Goal: Transaction & Acquisition: Purchase product/service

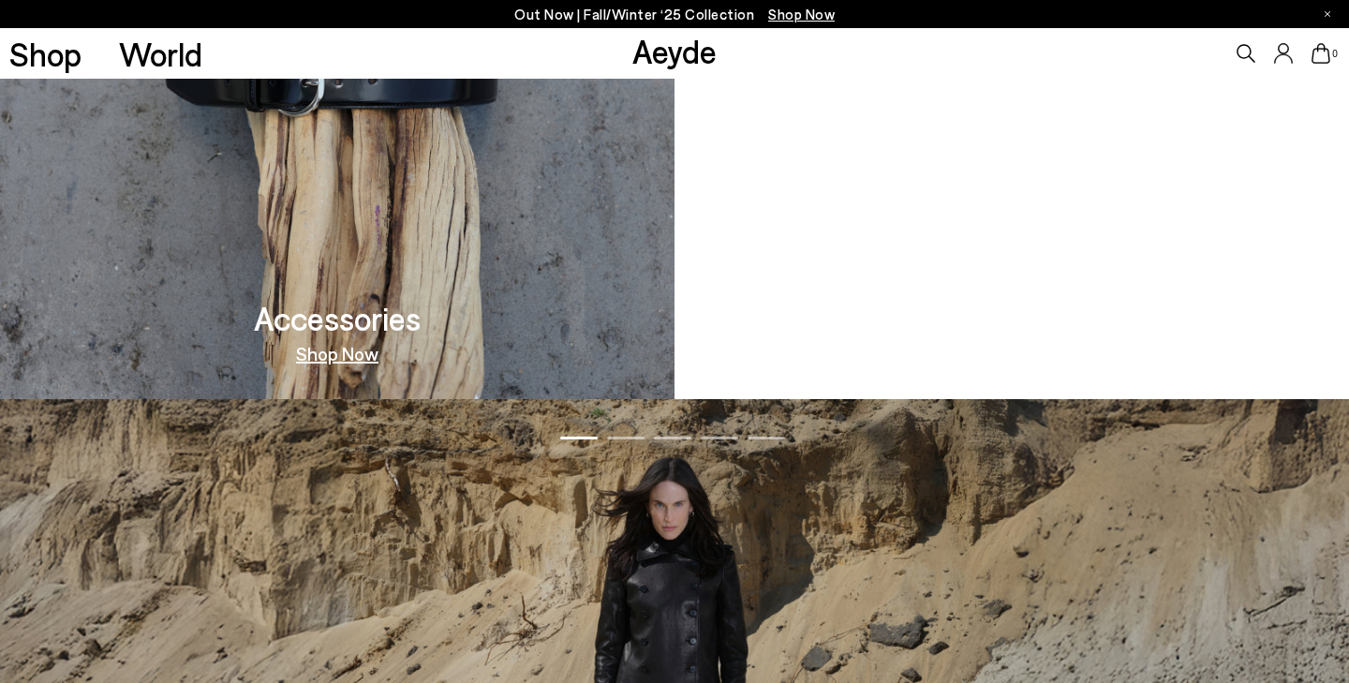
scroll to position [1878, 0]
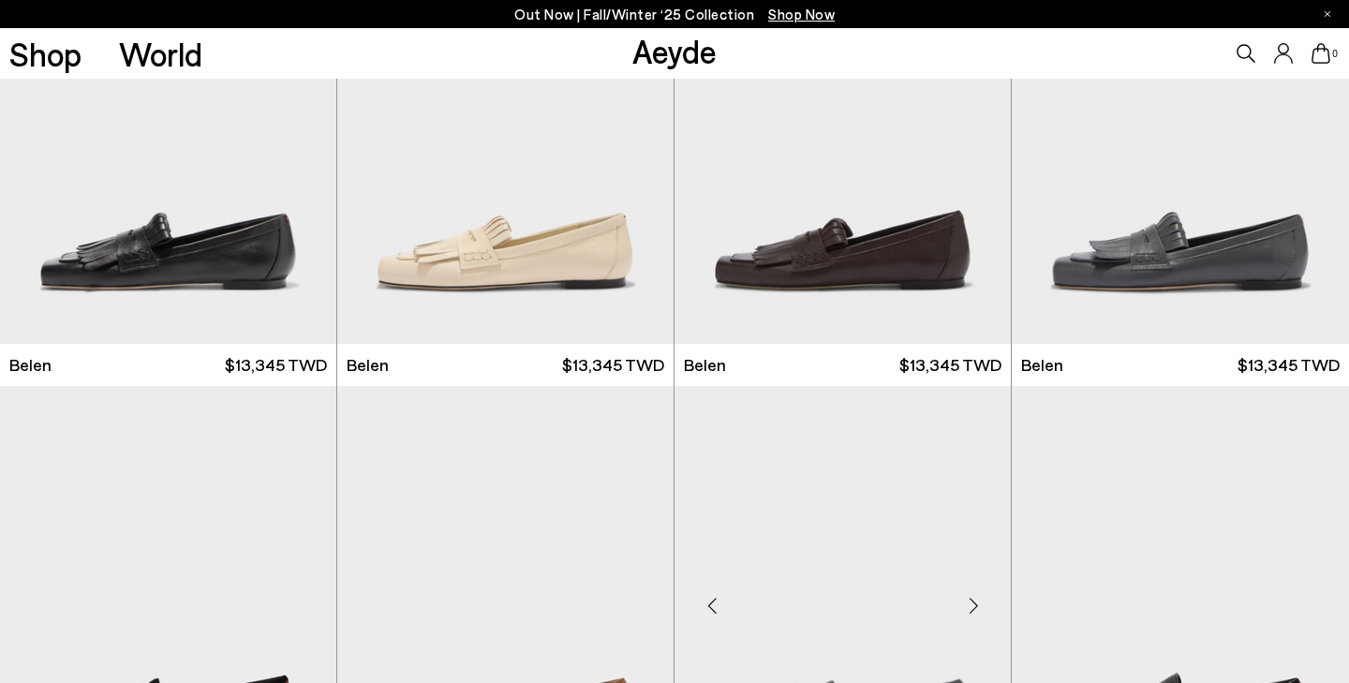
scroll to position [345, 0]
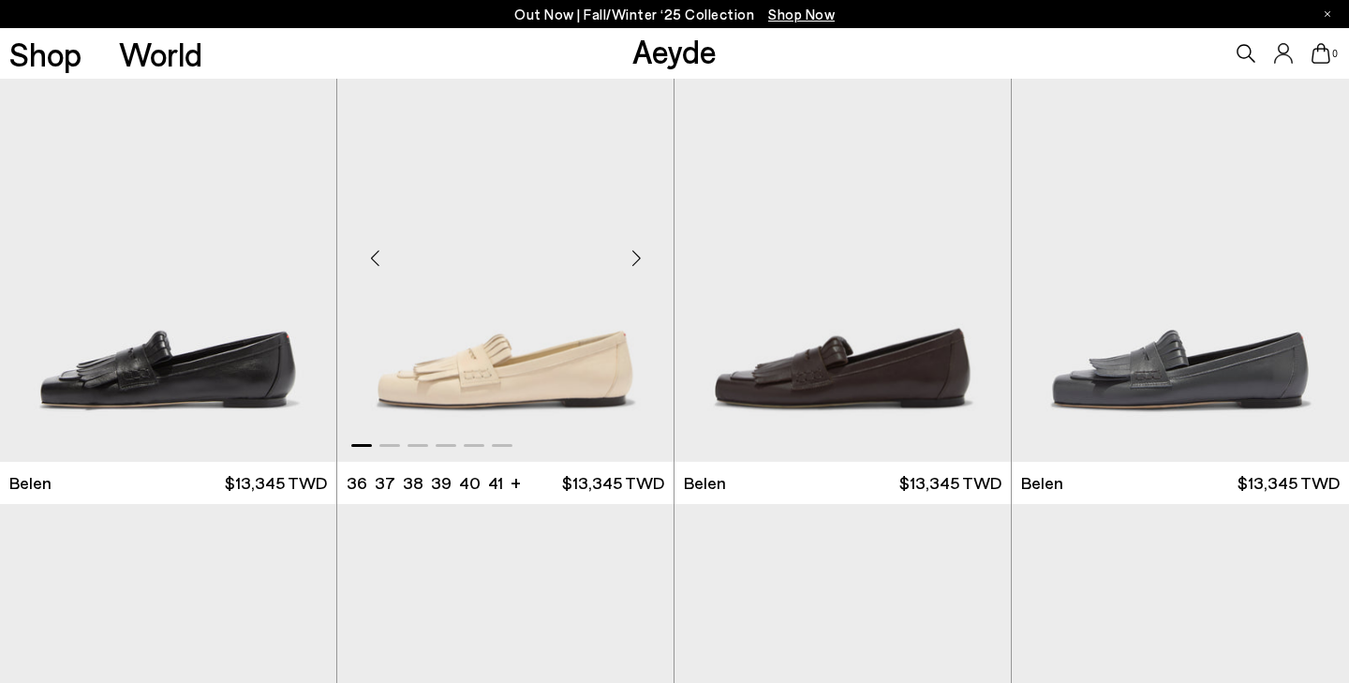
click at [643, 254] on div "Next slide" at bounding box center [636, 258] width 56 height 56
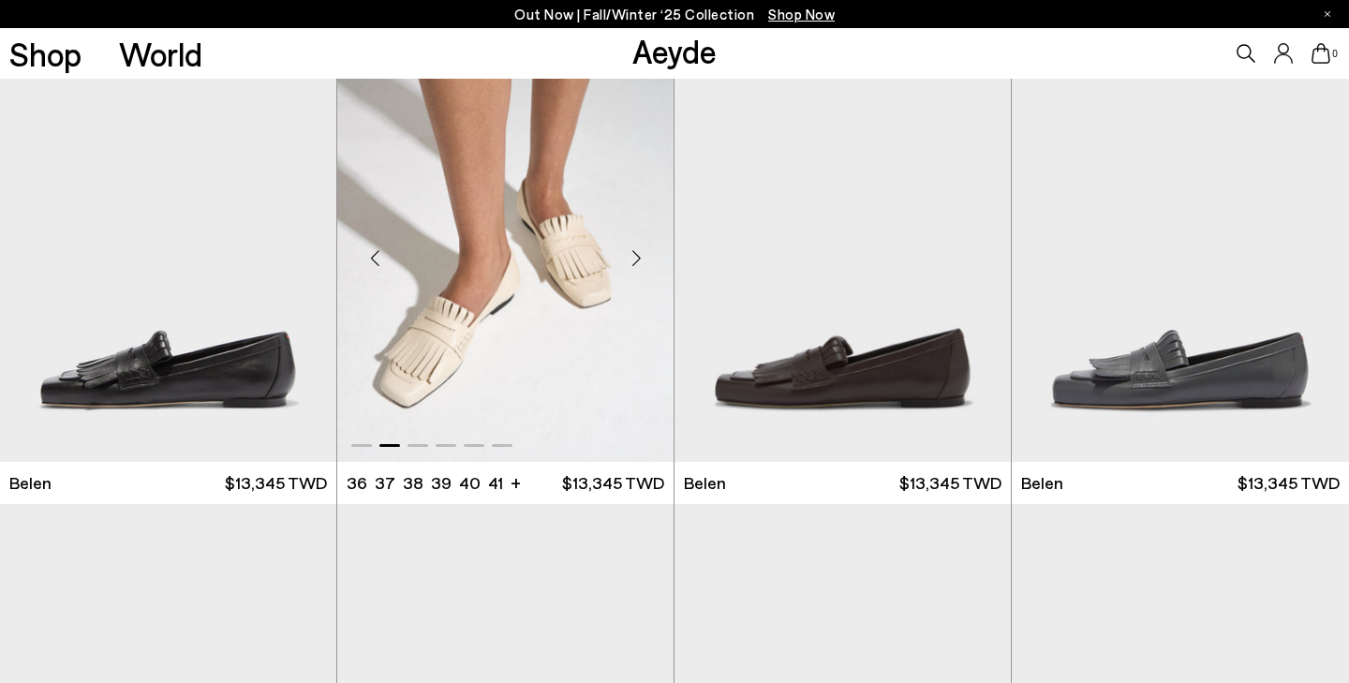
click at [643, 254] on div "Next slide" at bounding box center [636, 258] width 56 height 56
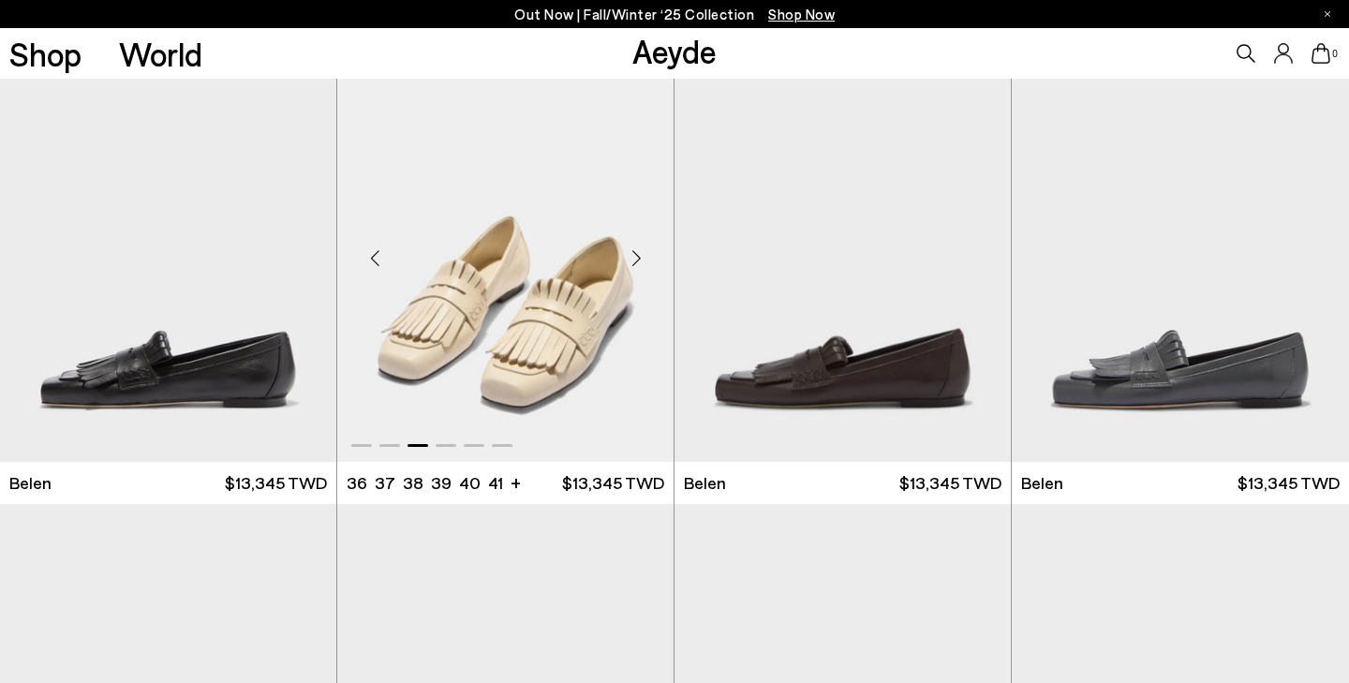
click at [643, 254] on div "Next slide" at bounding box center [636, 258] width 56 height 56
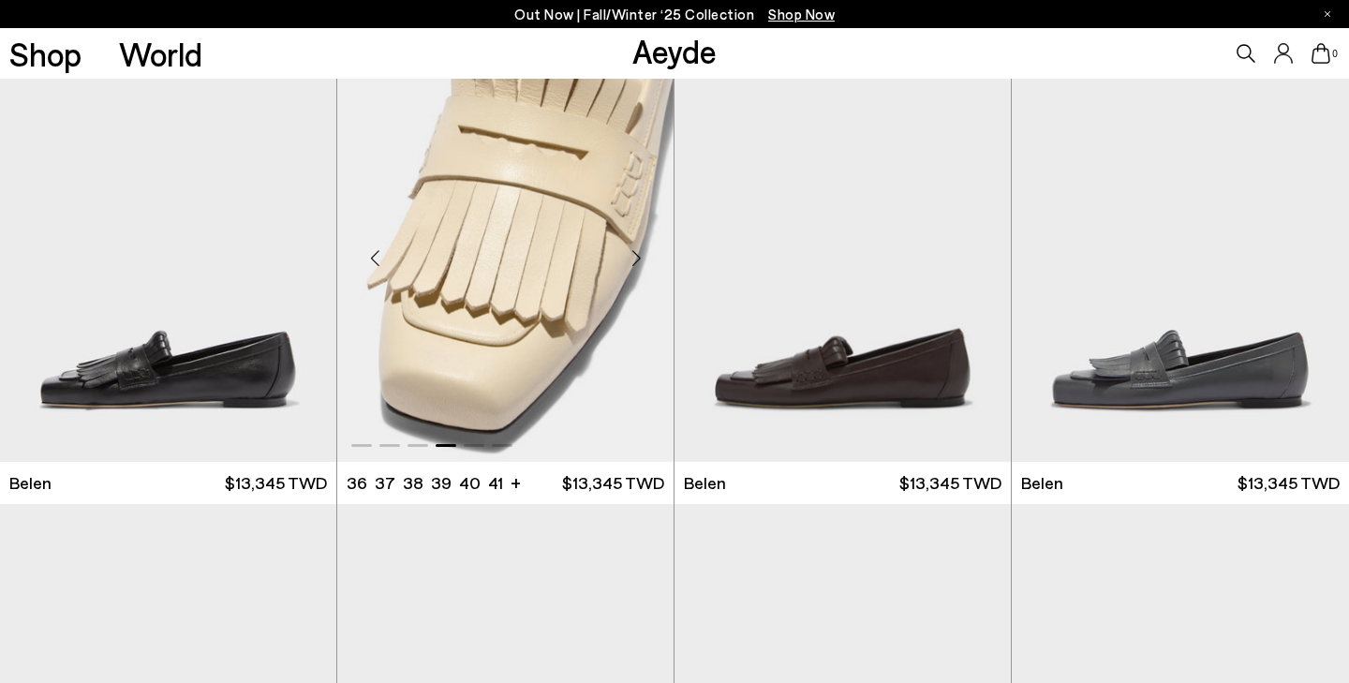
click at [643, 254] on div "Next slide" at bounding box center [636, 258] width 56 height 56
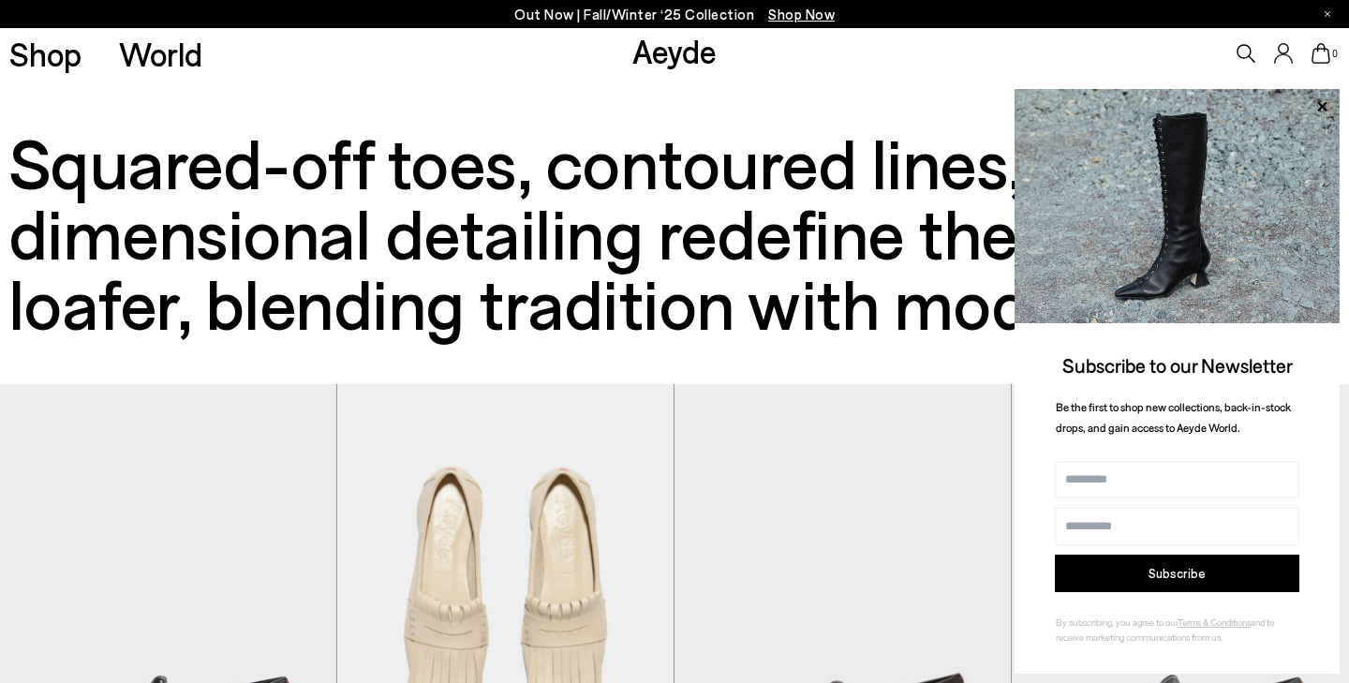
scroll to position [0, 0]
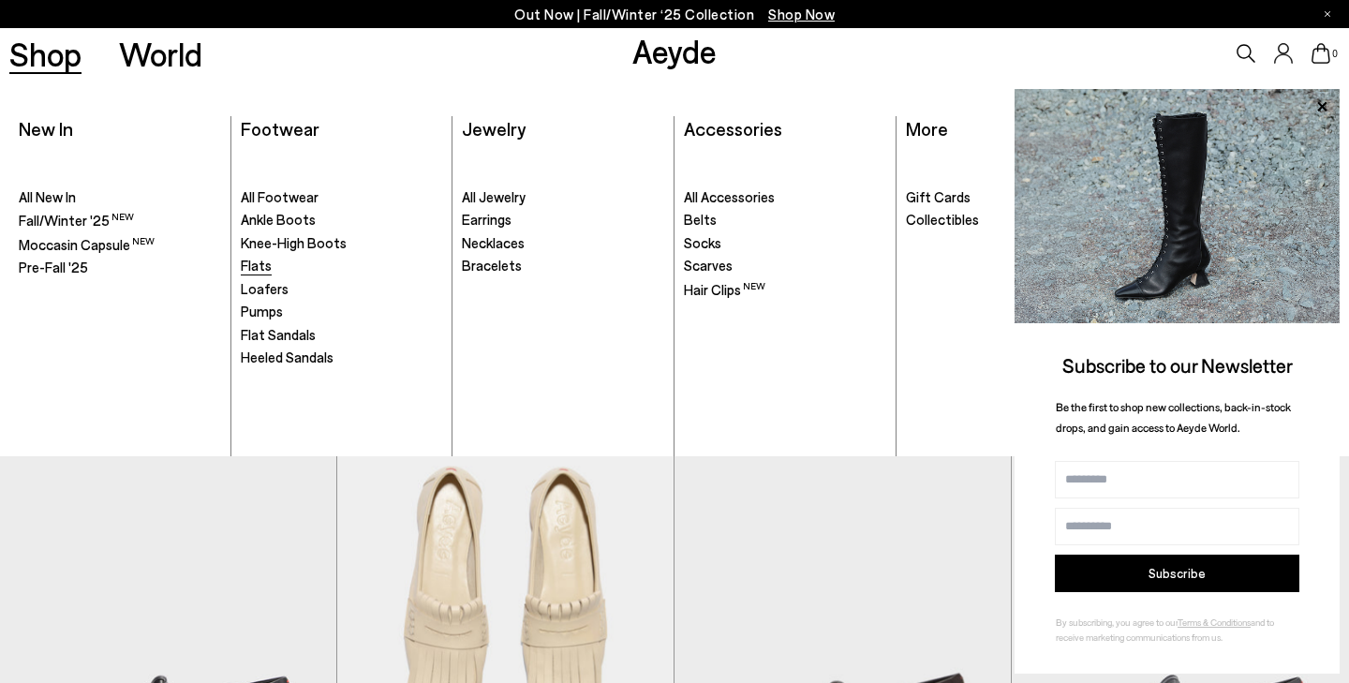
click at [244, 266] on span "Flats" at bounding box center [256, 265] width 31 height 17
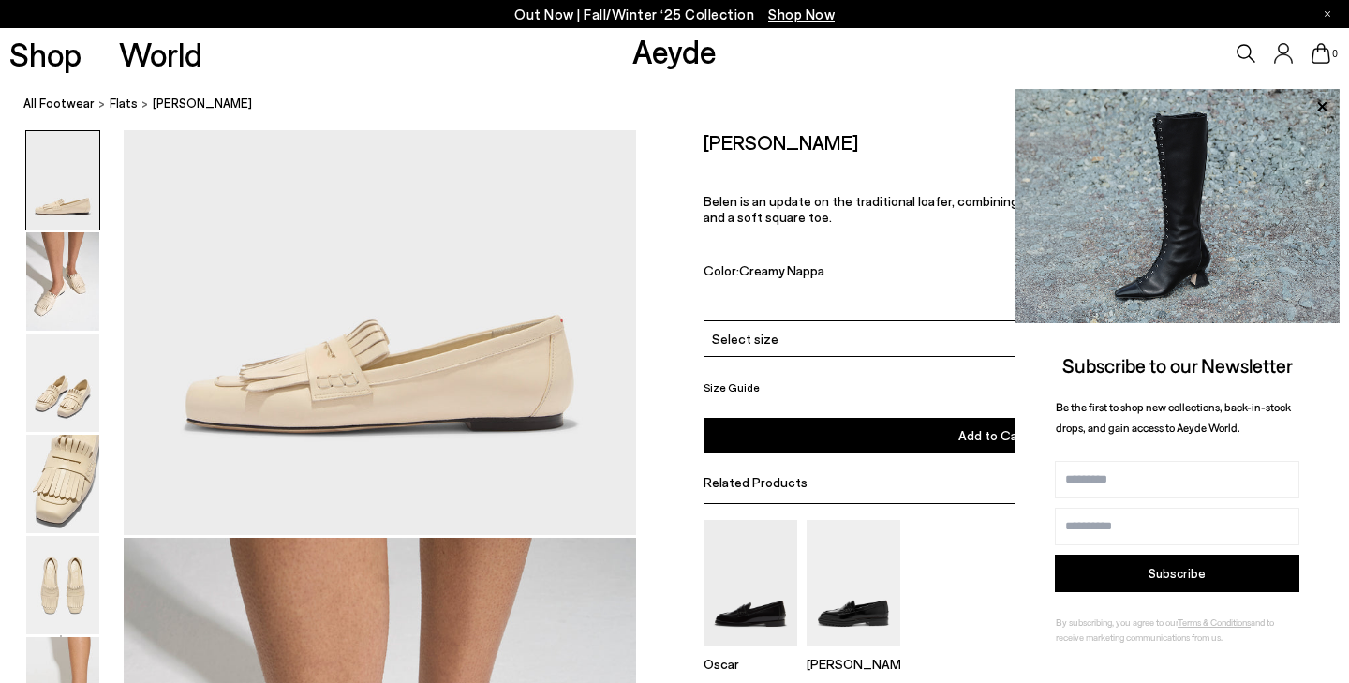
scroll to position [286, 0]
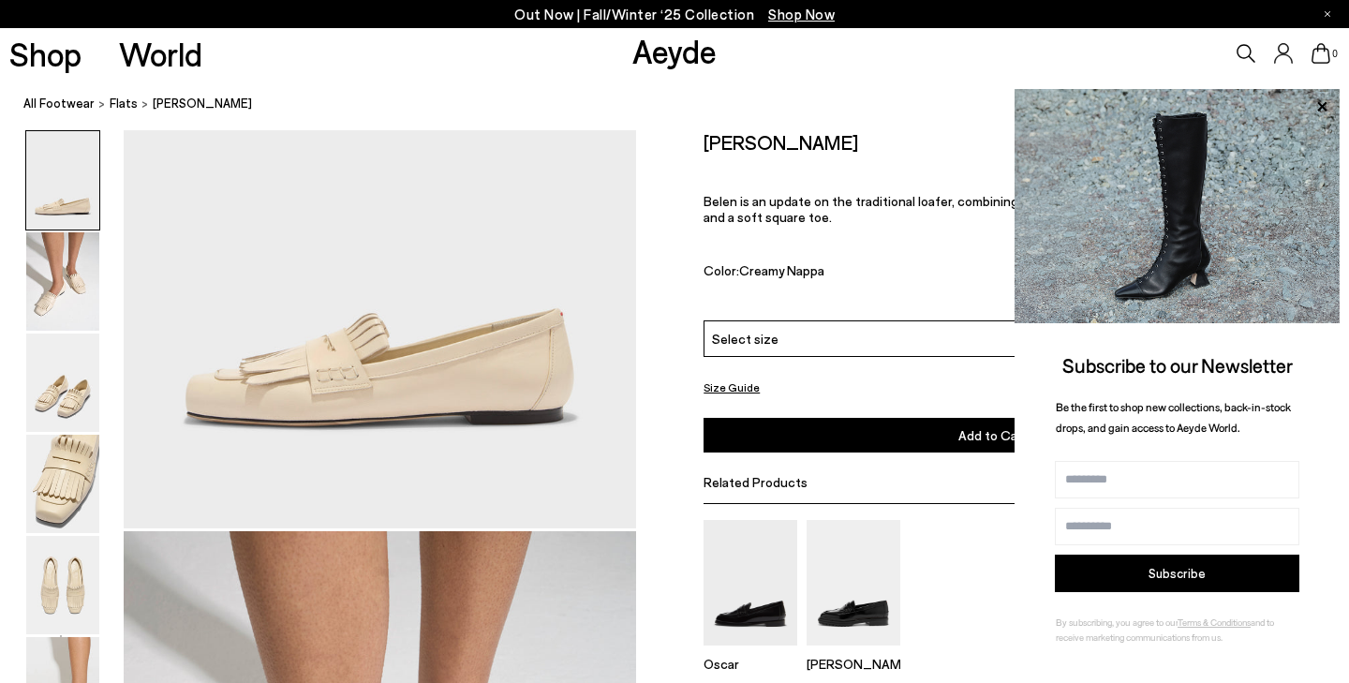
click at [784, 336] on div "Select size" at bounding box center [992, 338] width 578 height 37
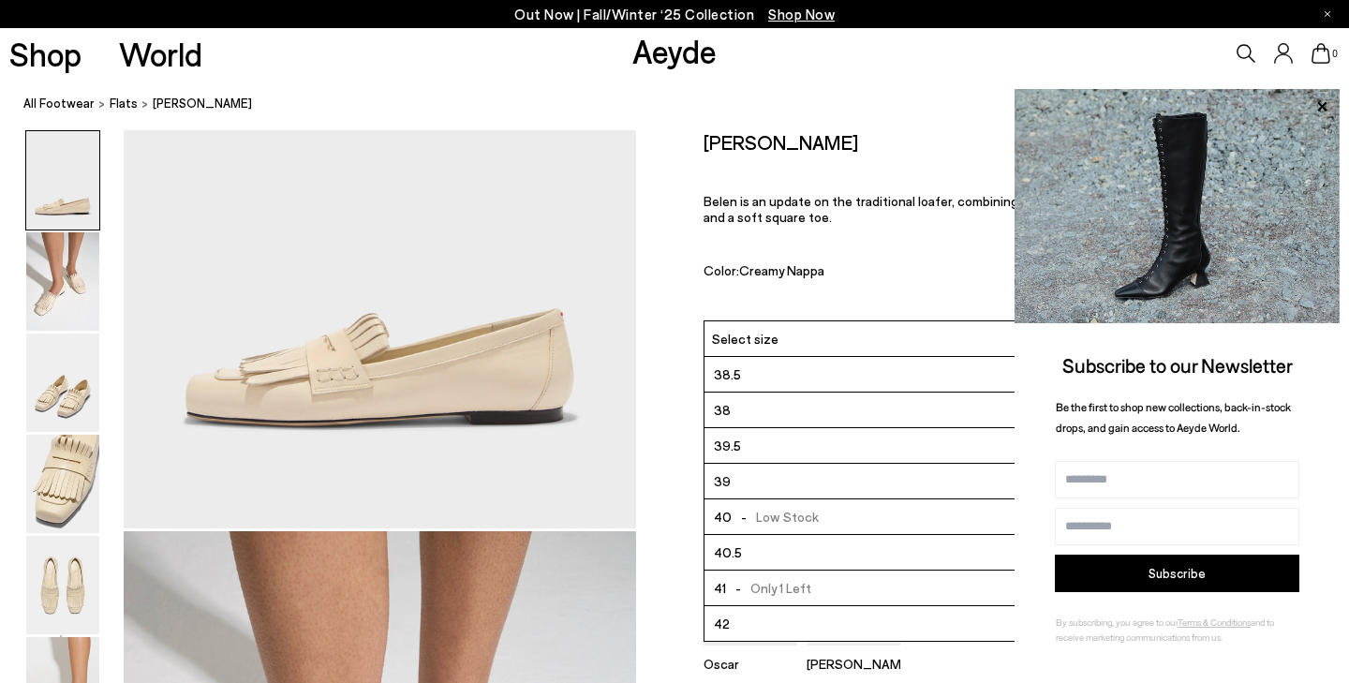
scroll to position [107, 0]
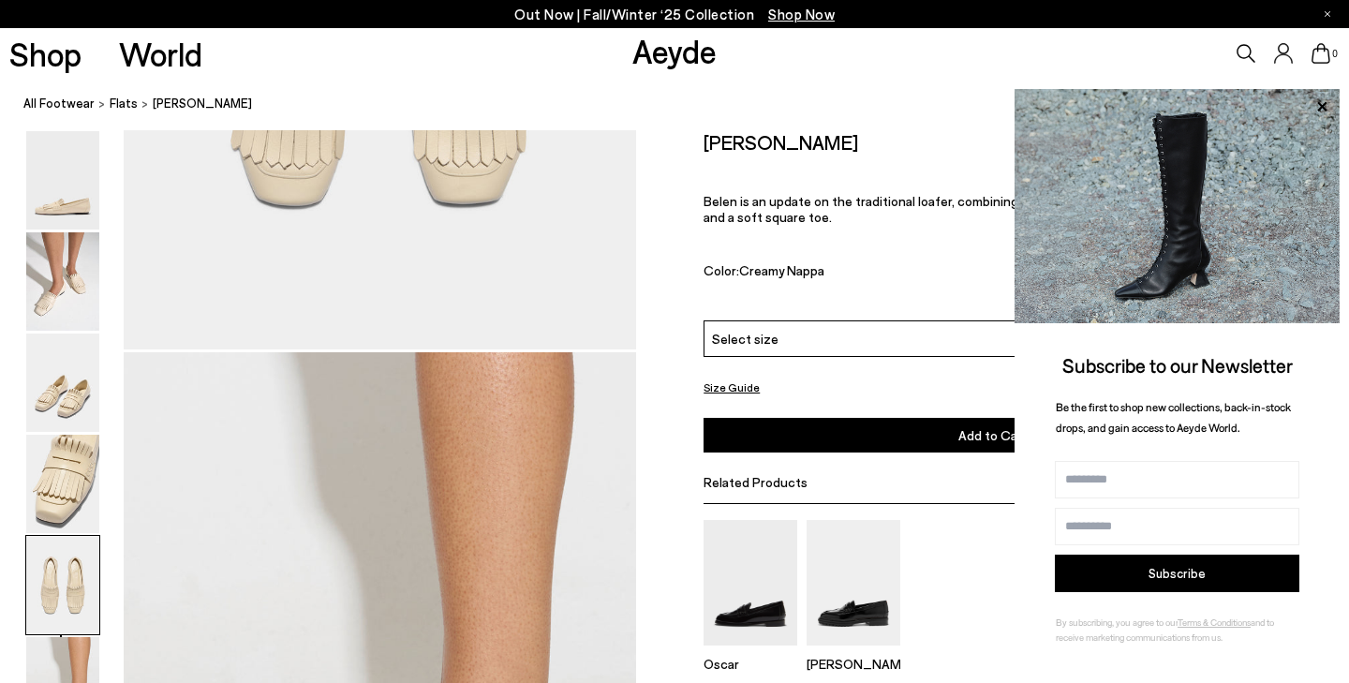
scroll to position [3714, 0]
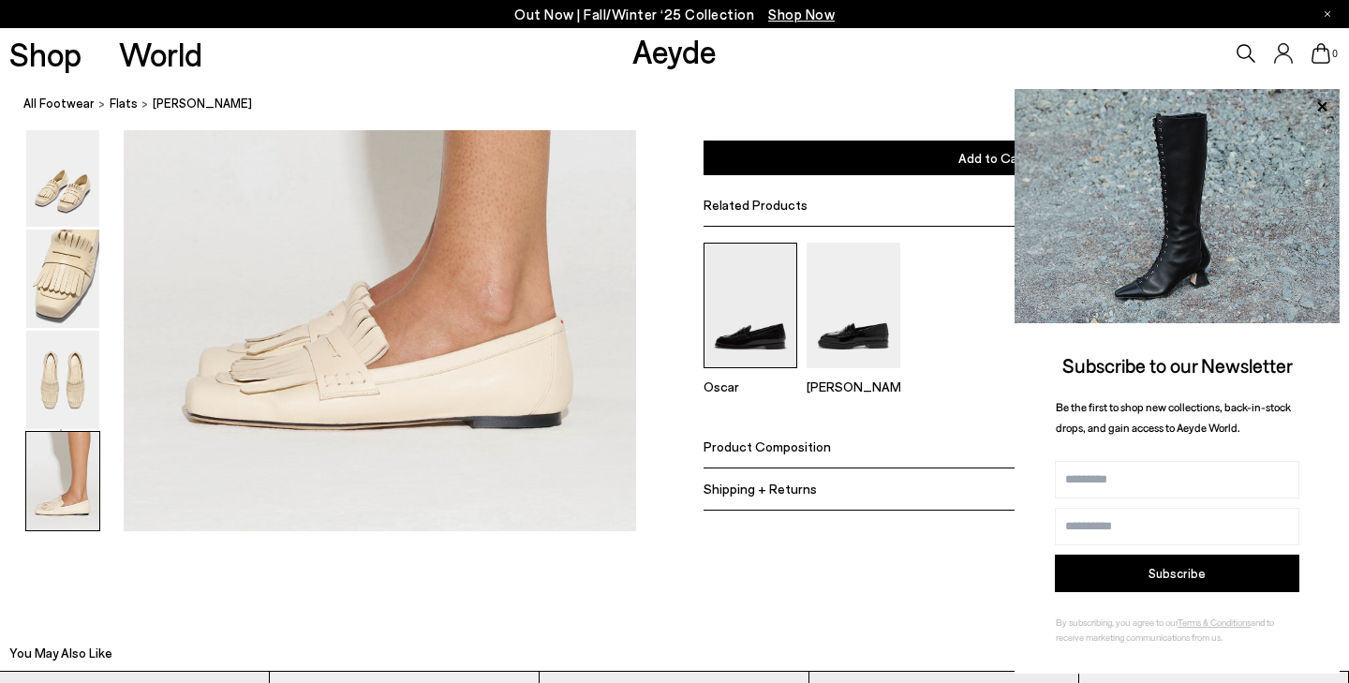
click at [746, 343] on img at bounding box center [750, 306] width 94 height 125
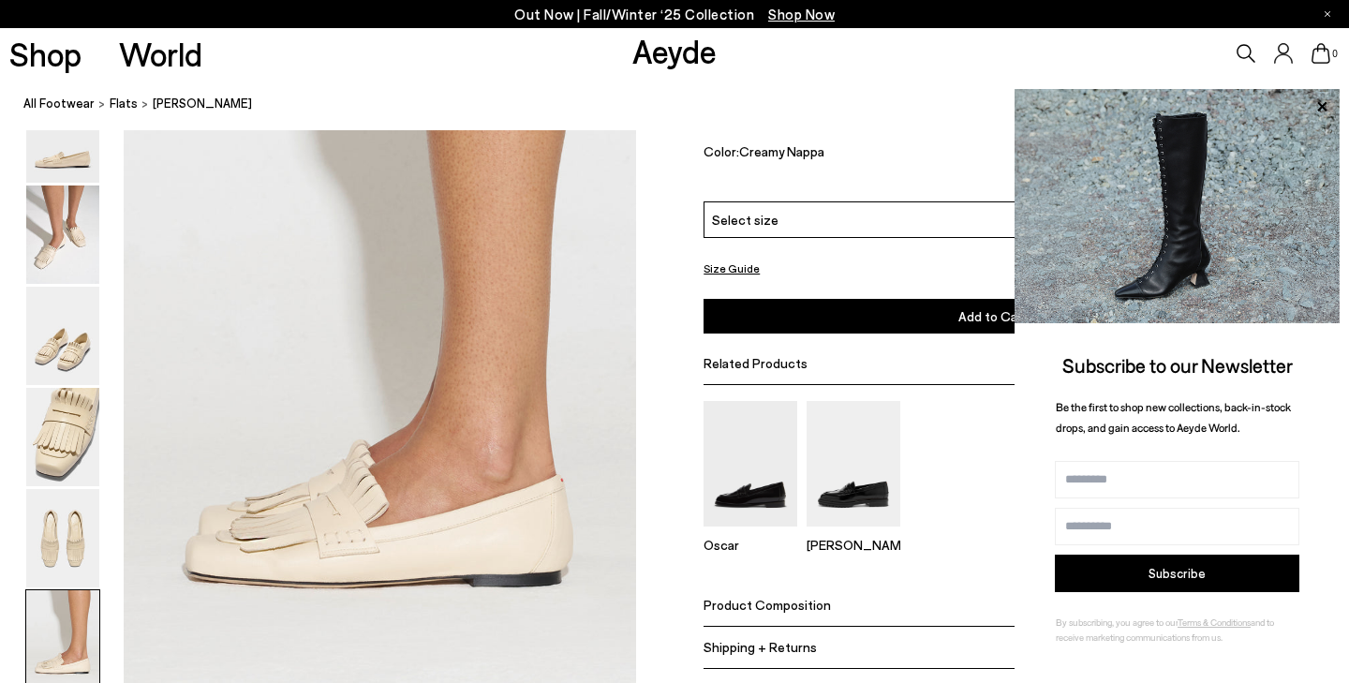
scroll to position [3522, 0]
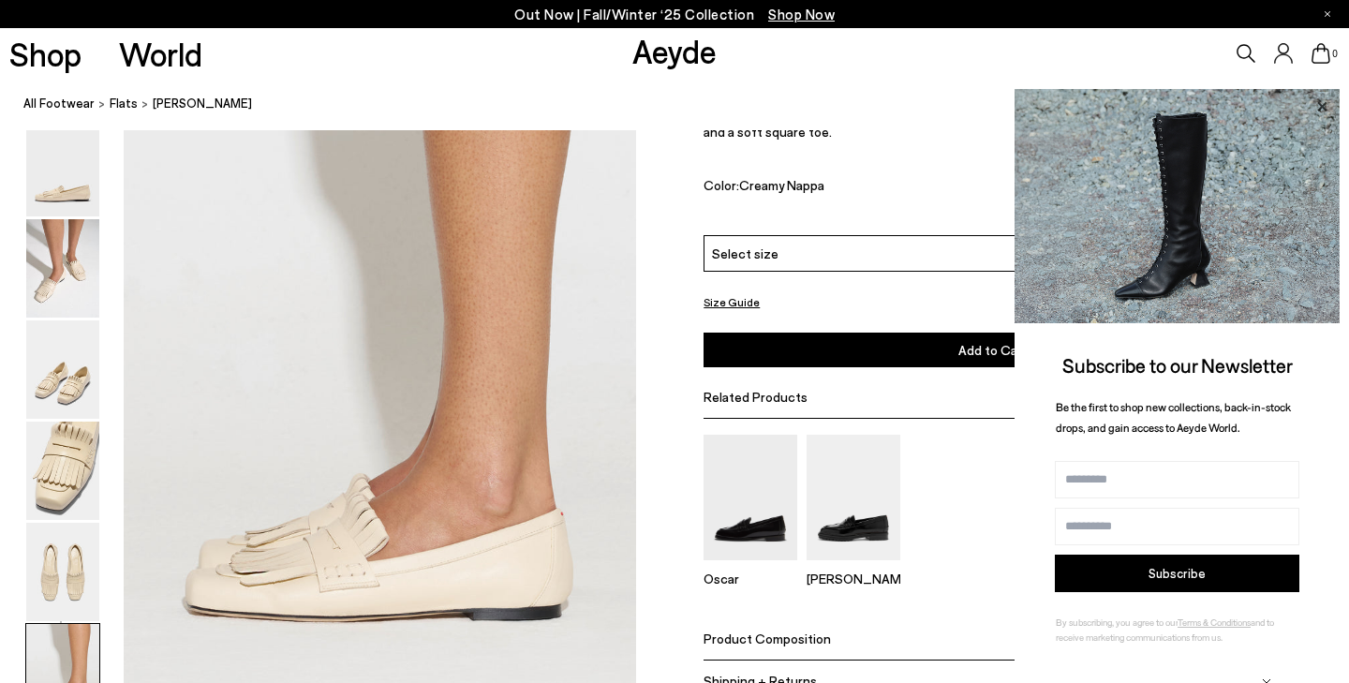
click at [1320, 111] on icon at bounding box center [1321, 105] width 9 height 9
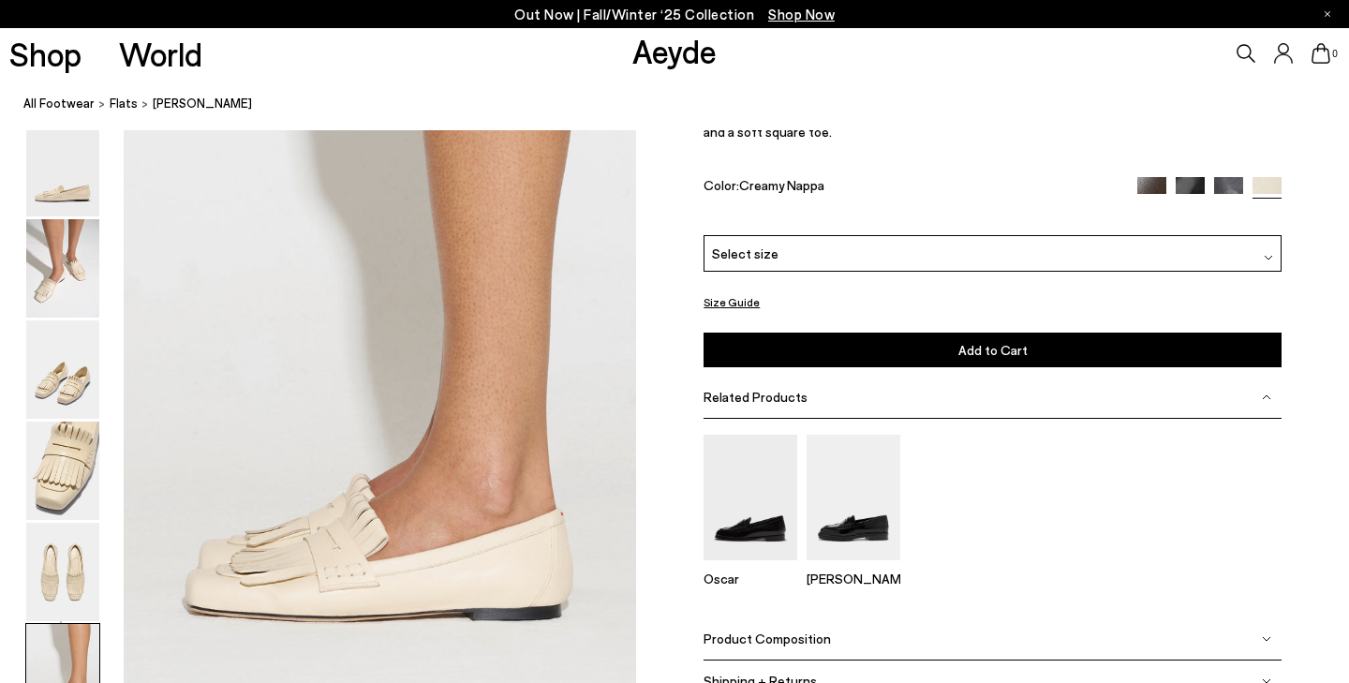
click at [1198, 184] on img at bounding box center [1190, 191] width 29 height 29
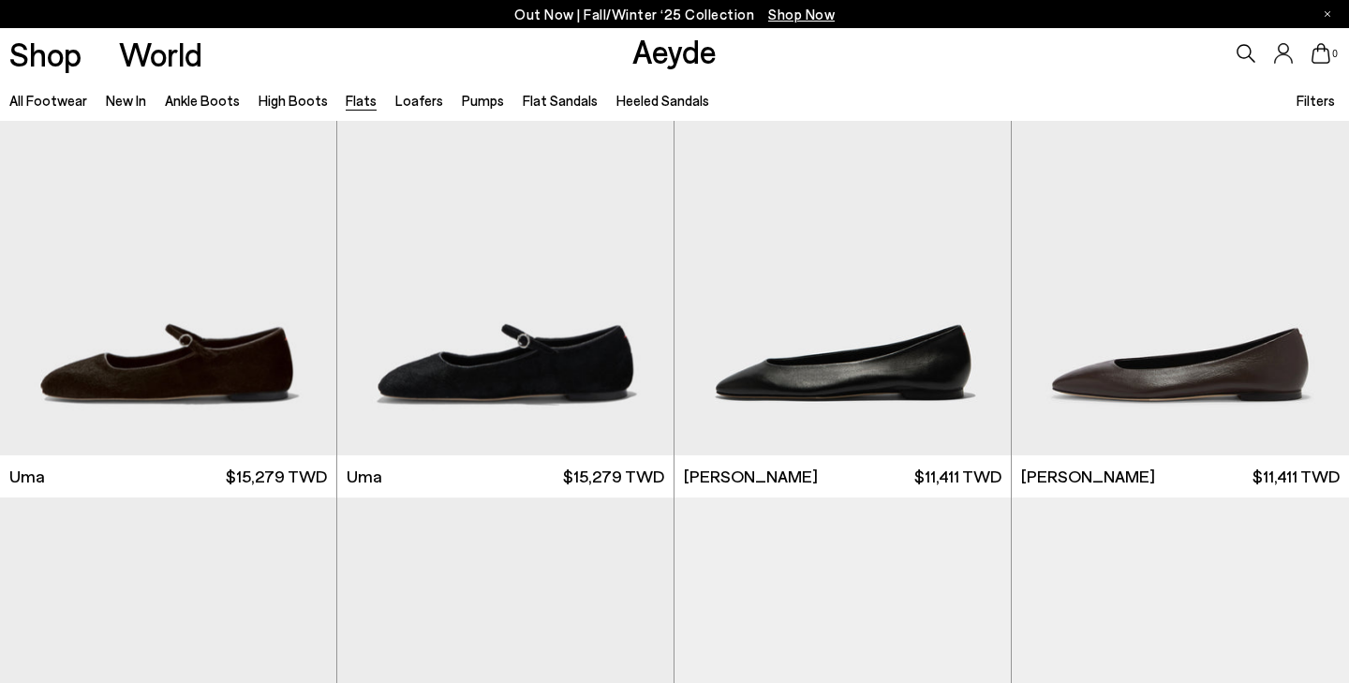
scroll to position [44, 0]
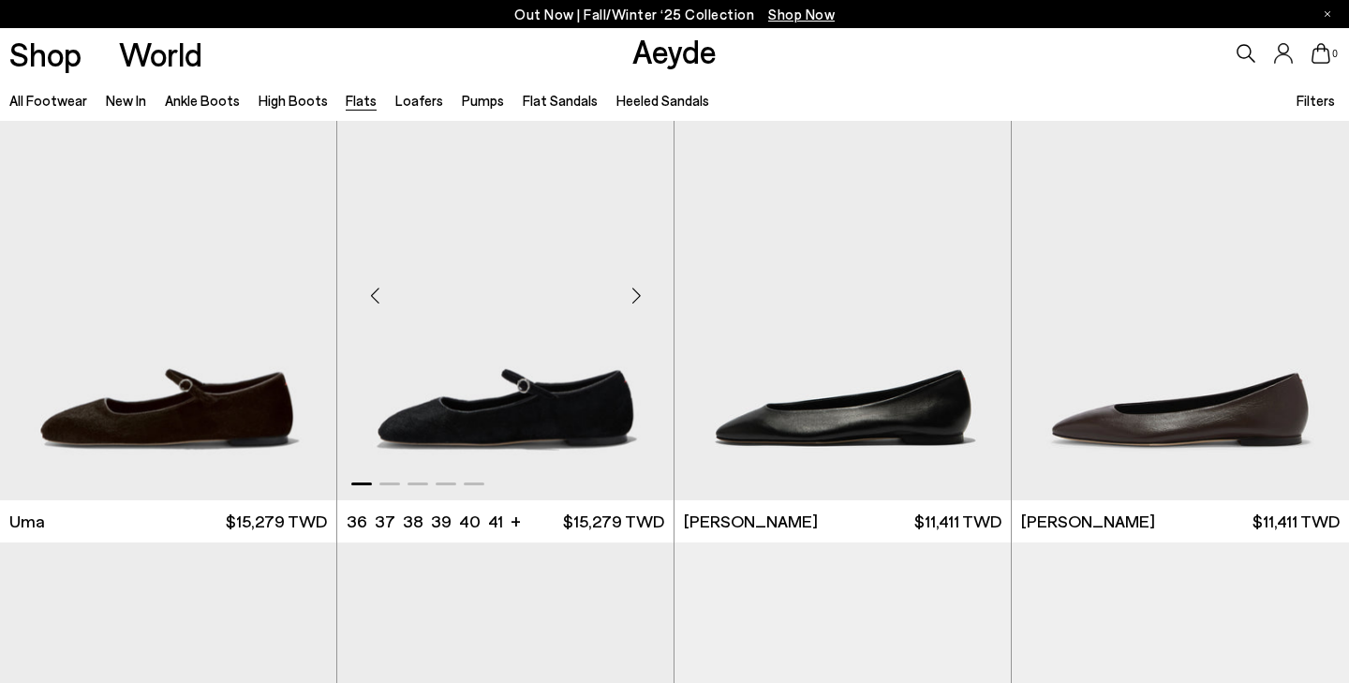
click at [639, 296] on div "Next slide" at bounding box center [636, 296] width 56 height 56
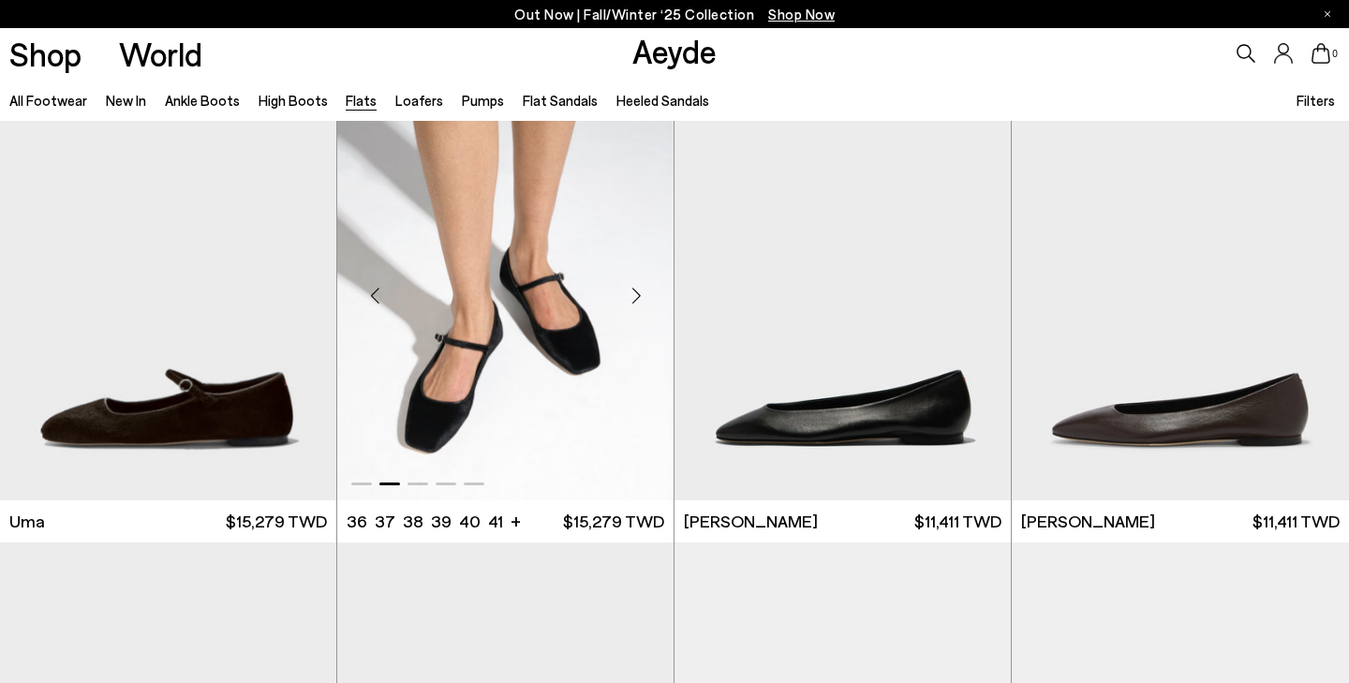
click at [639, 296] on div "Next slide" at bounding box center [636, 296] width 56 height 56
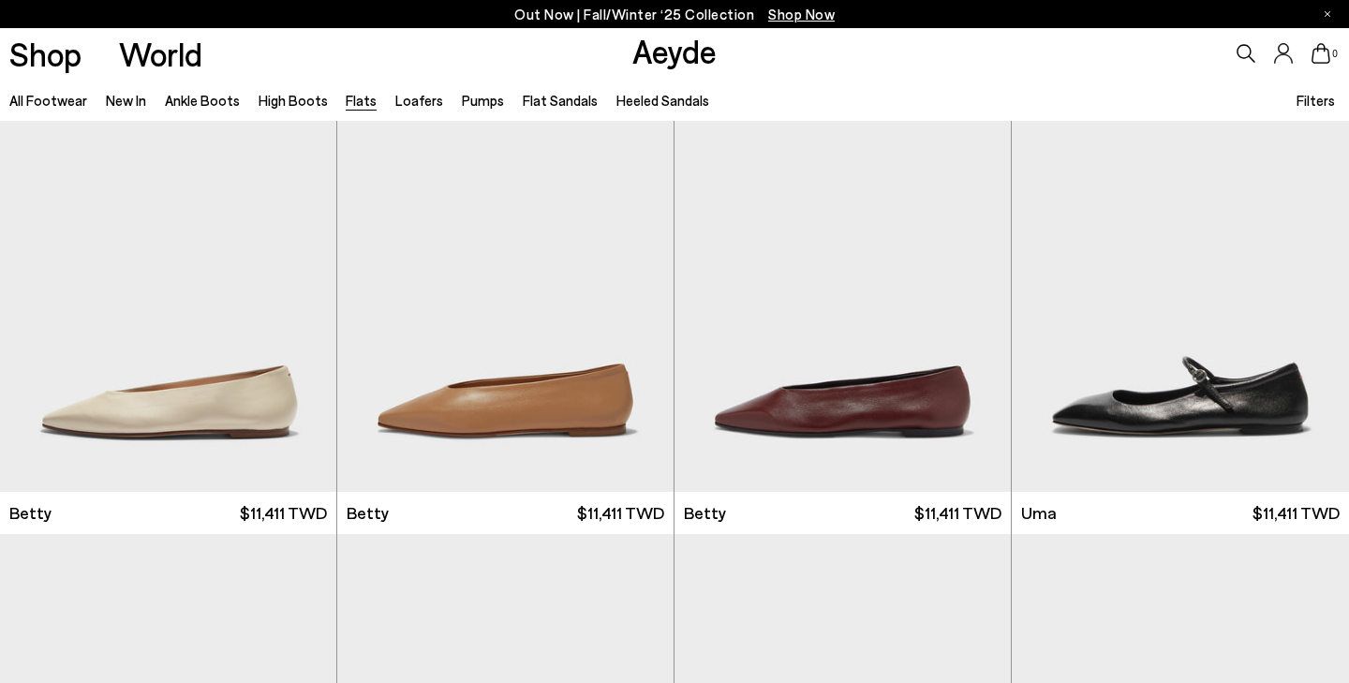
scroll to position [1605, 0]
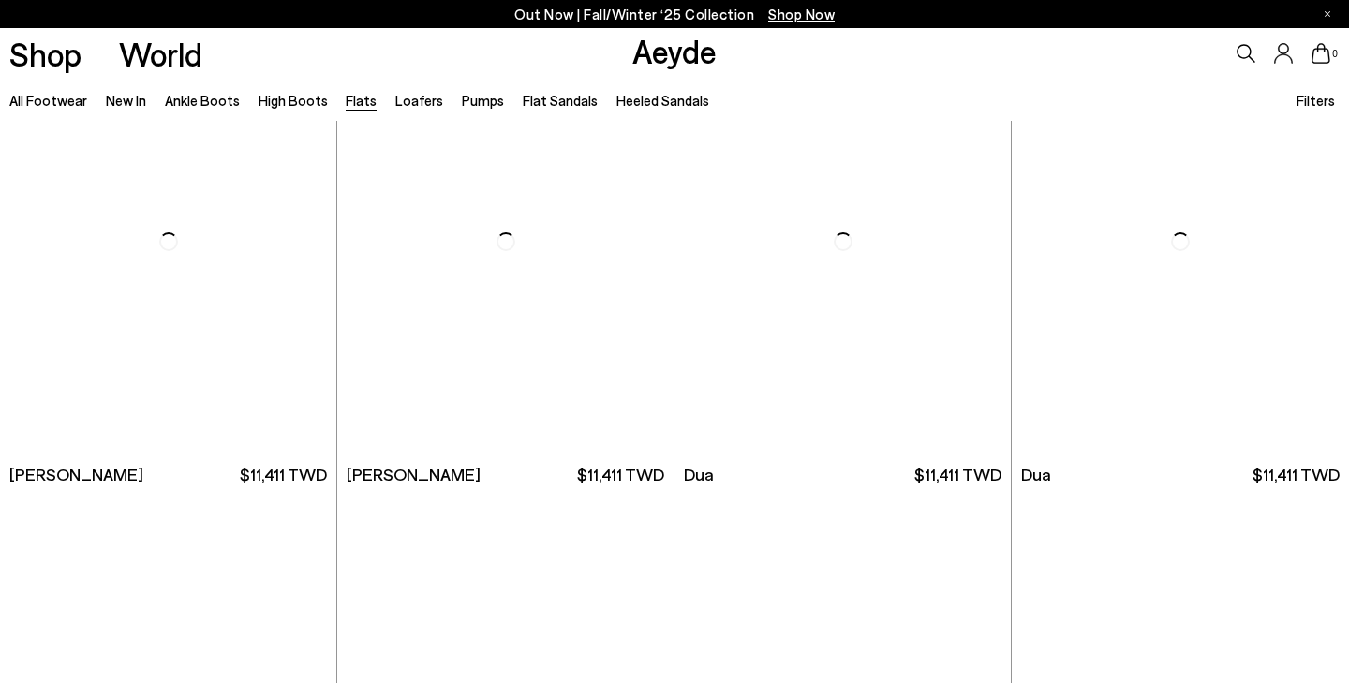
scroll to position [7091, 0]
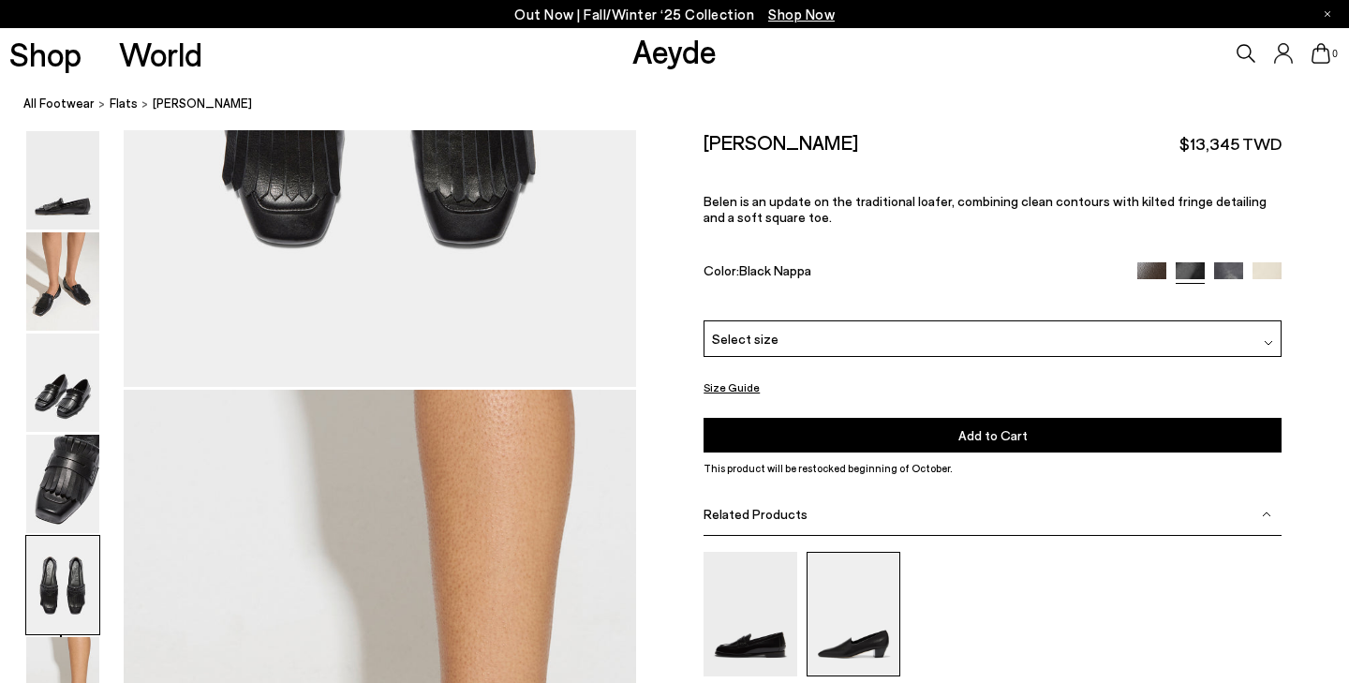
scroll to position [2859, 0]
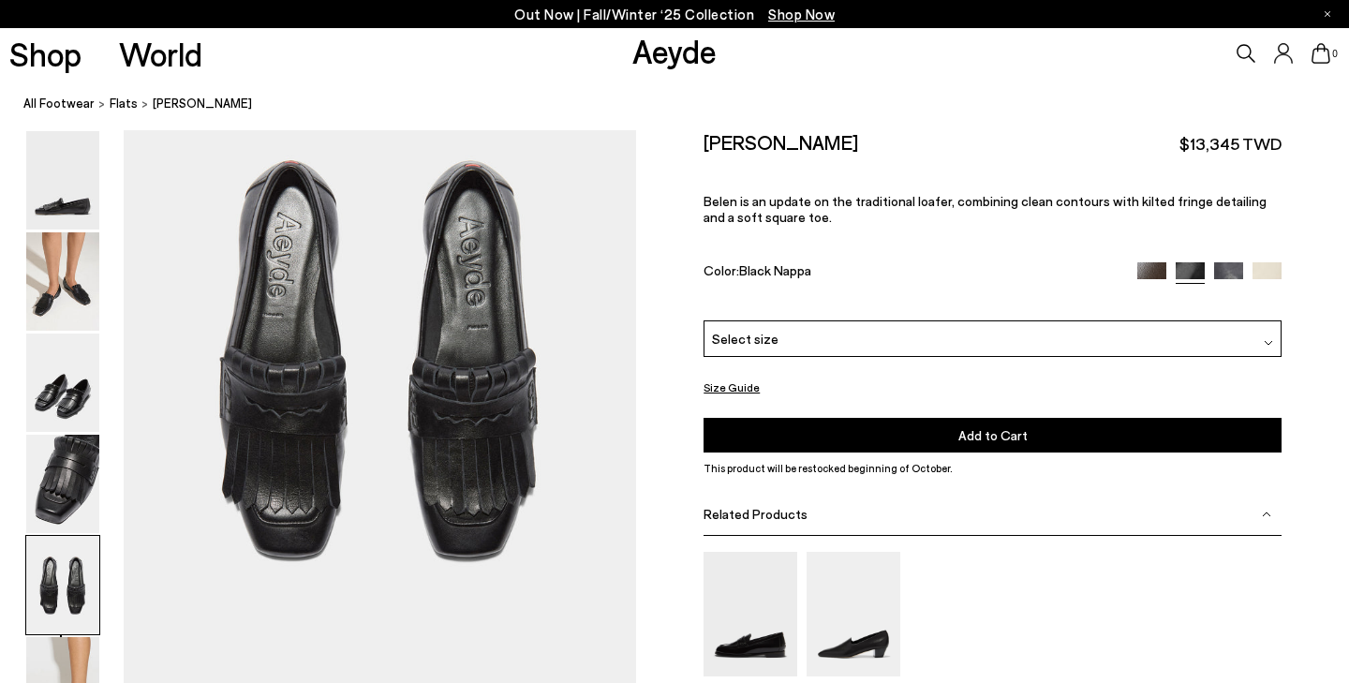
click at [1139, 264] on img at bounding box center [1151, 275] width 29 height 29
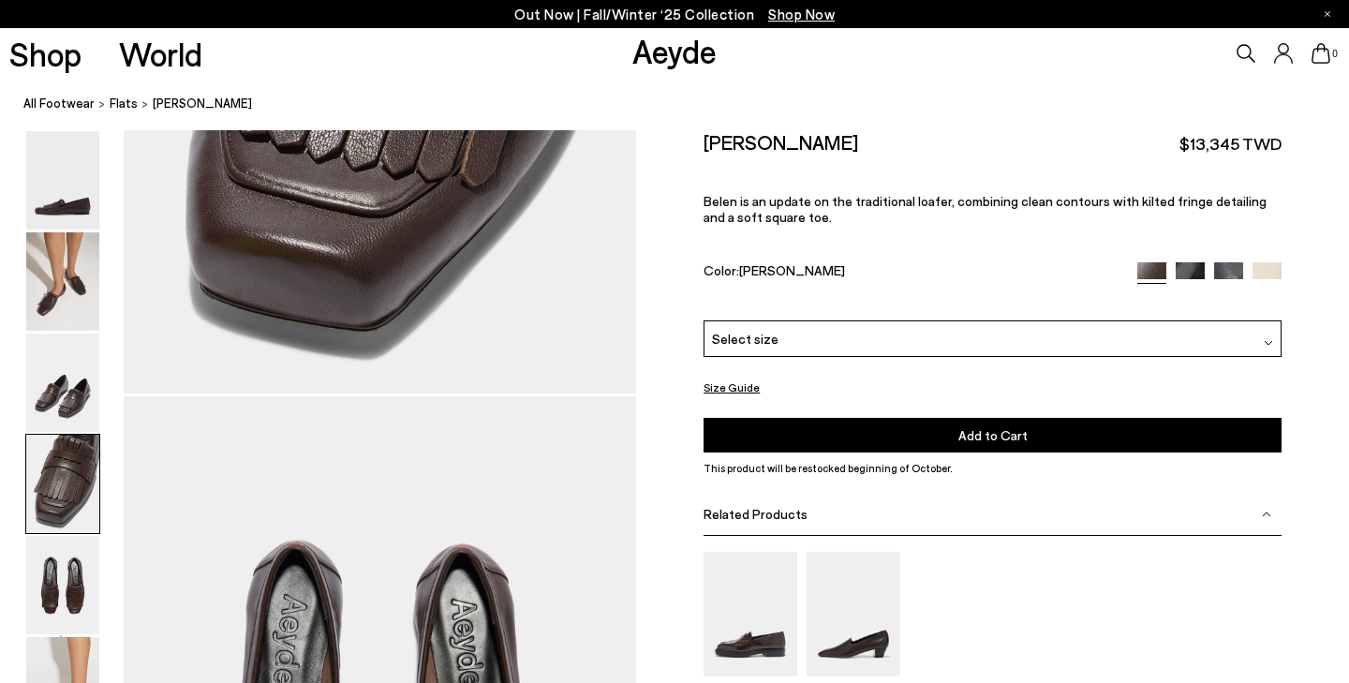
scroll to position [2435, 0]
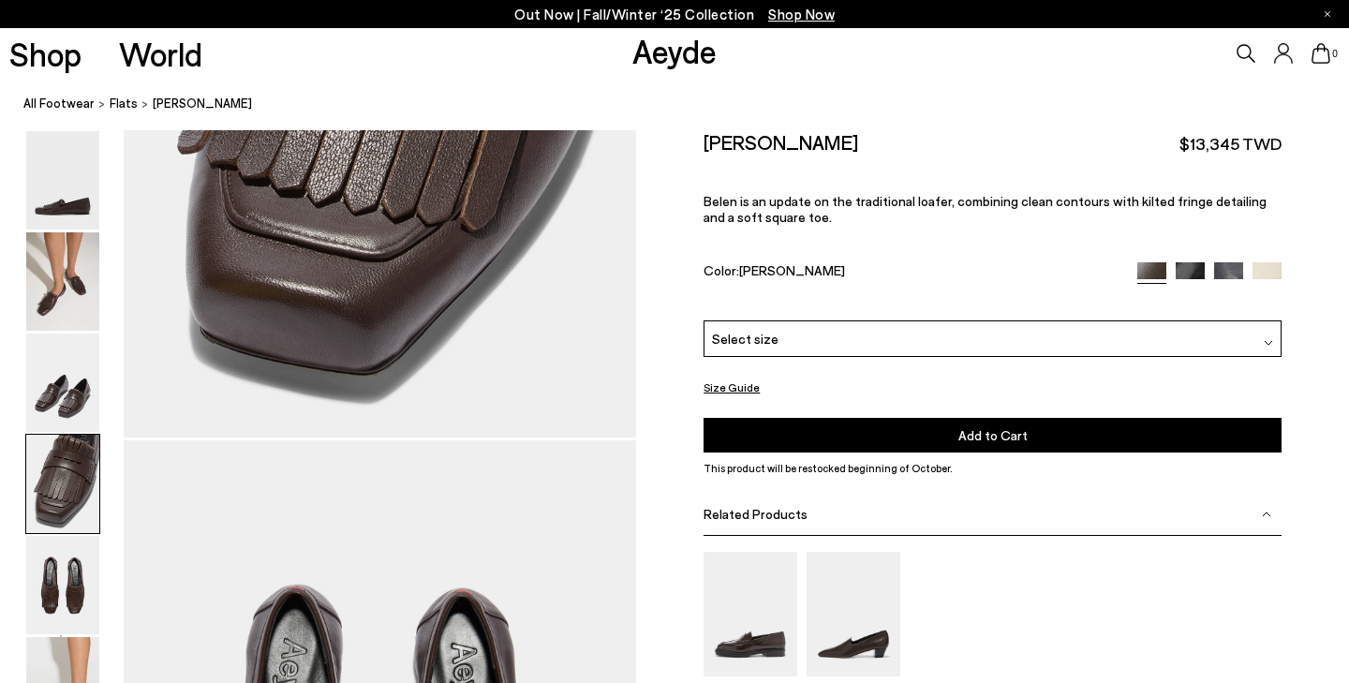
click at [732, 340] on span "Select size" at bounding box center [745, 339] width 67 height 20
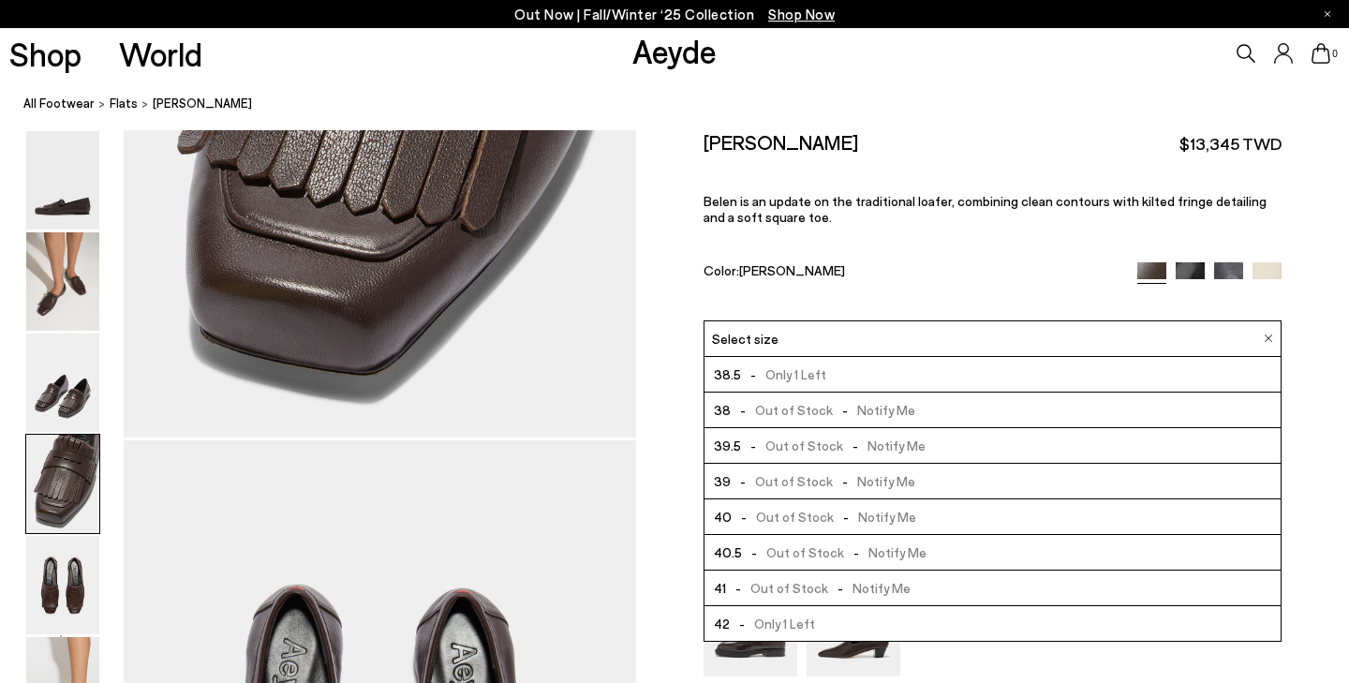
scroll to position [107, 0]
click at [875, 260] on div "[PERSON_NAME] $13,345 TWD Belen is an update on the traditional loafer, combini…" at bounding box center [992, 225] width 578 height 190
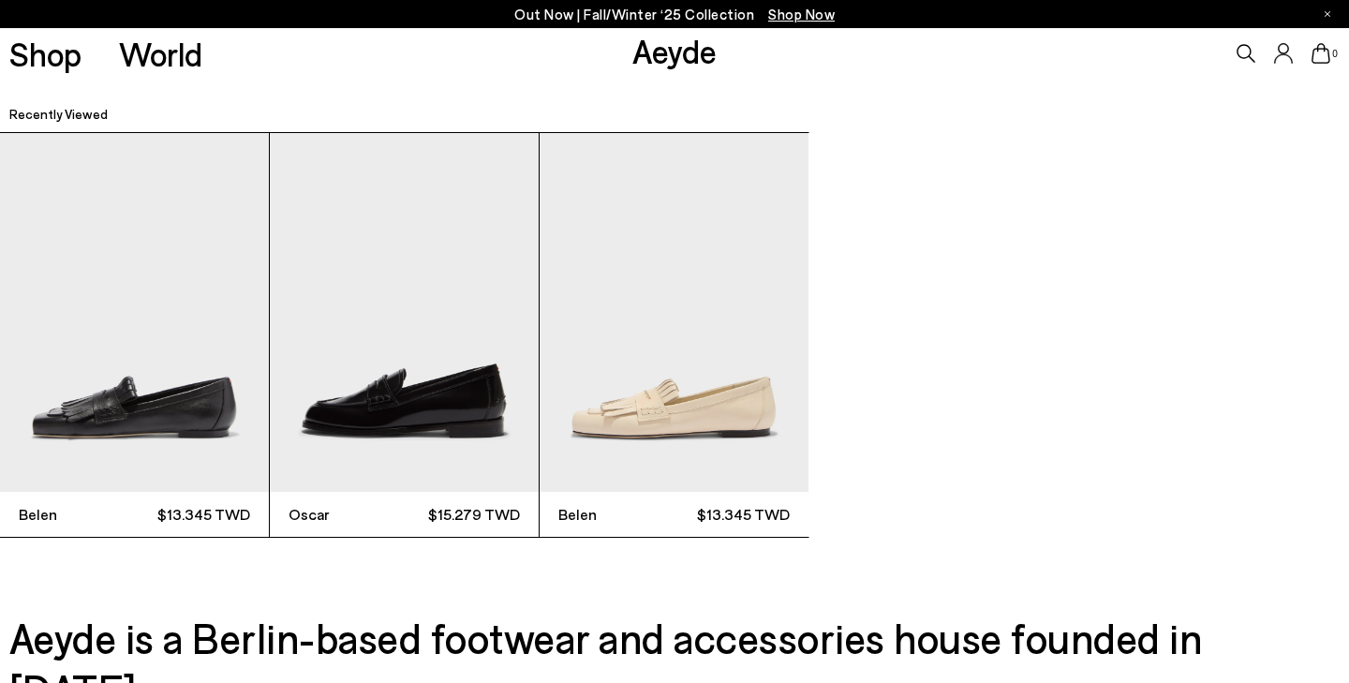
scroll to position [5417, 0]
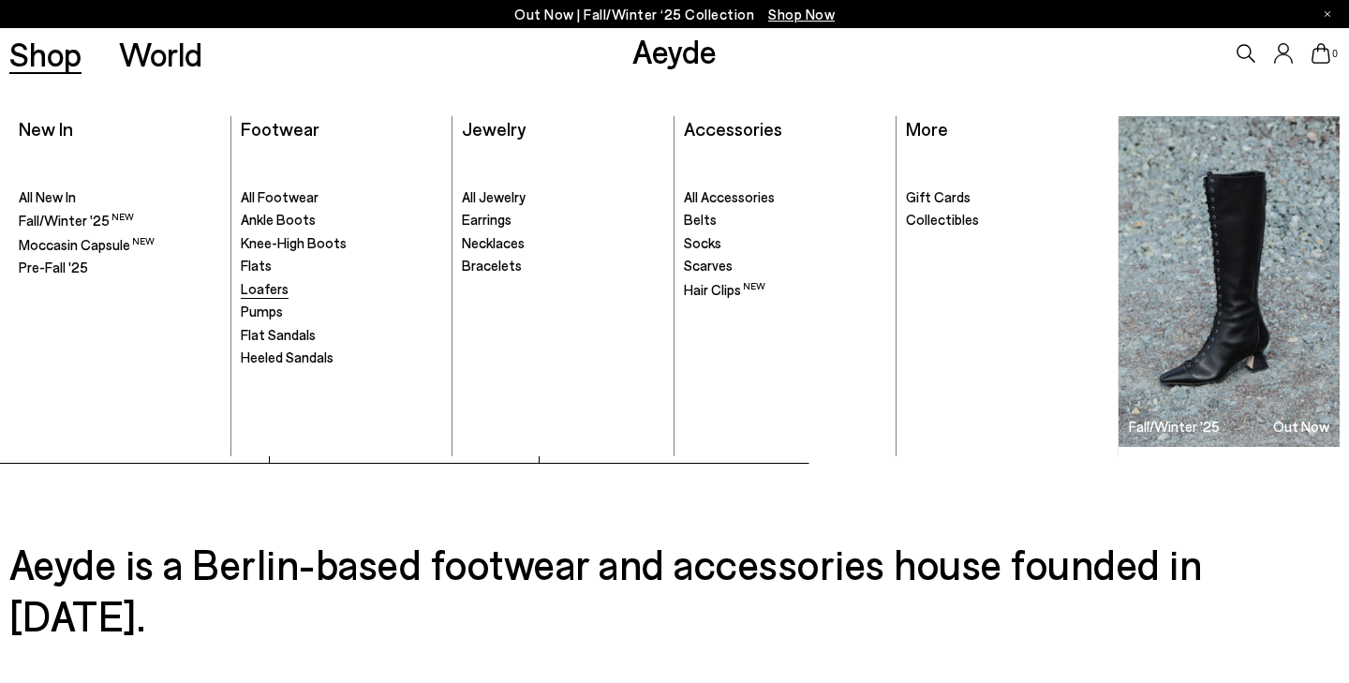
click at [271, 282] on span "Loafers" at bounding box center [265, 288] width 48 height 17
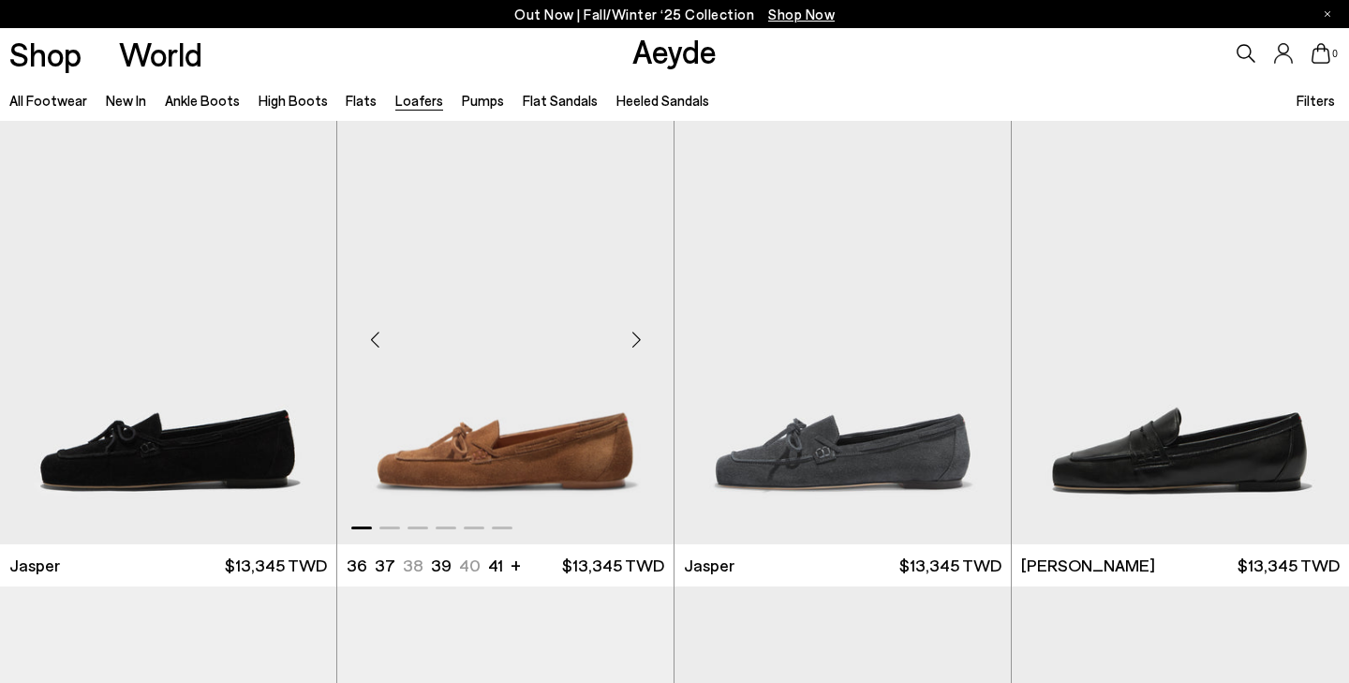
click at [631, 337] on div "Next slide" at bounding box center [636, 340] width 56 height 56
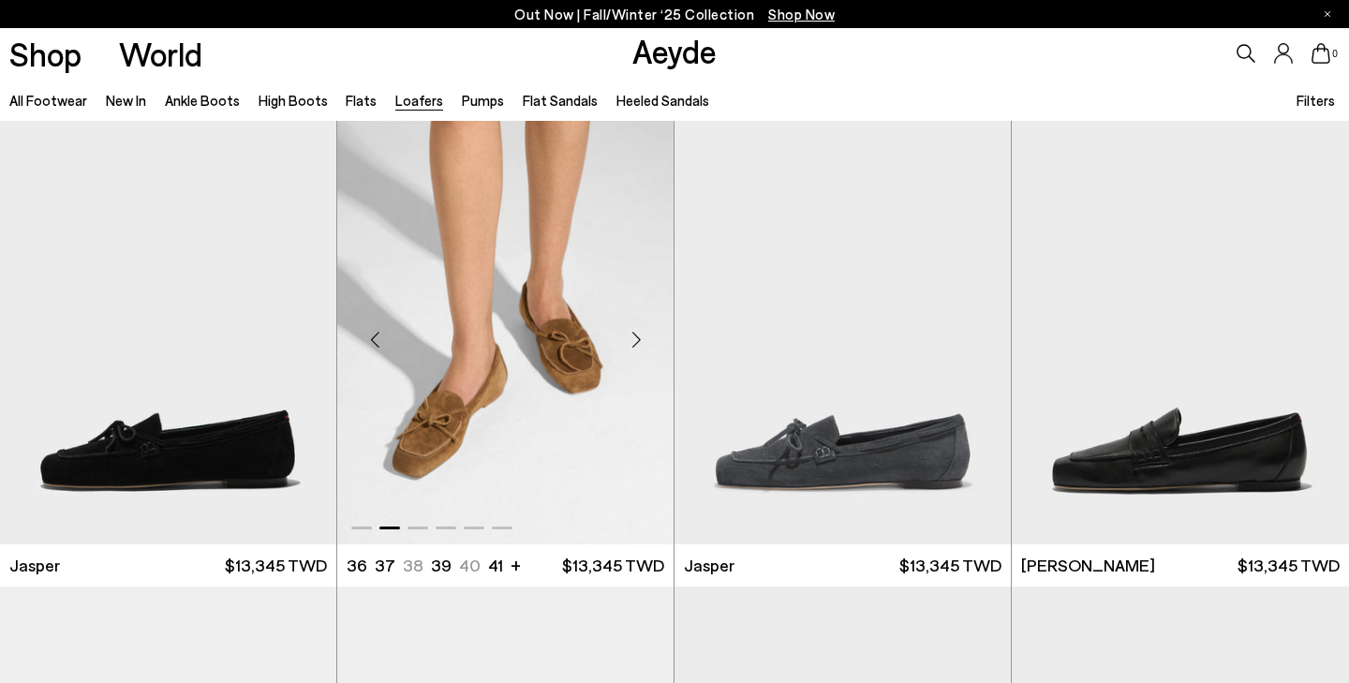
click at [631, 337] on div "Next slide" at bounding box center [636, 340] width 56 height 56
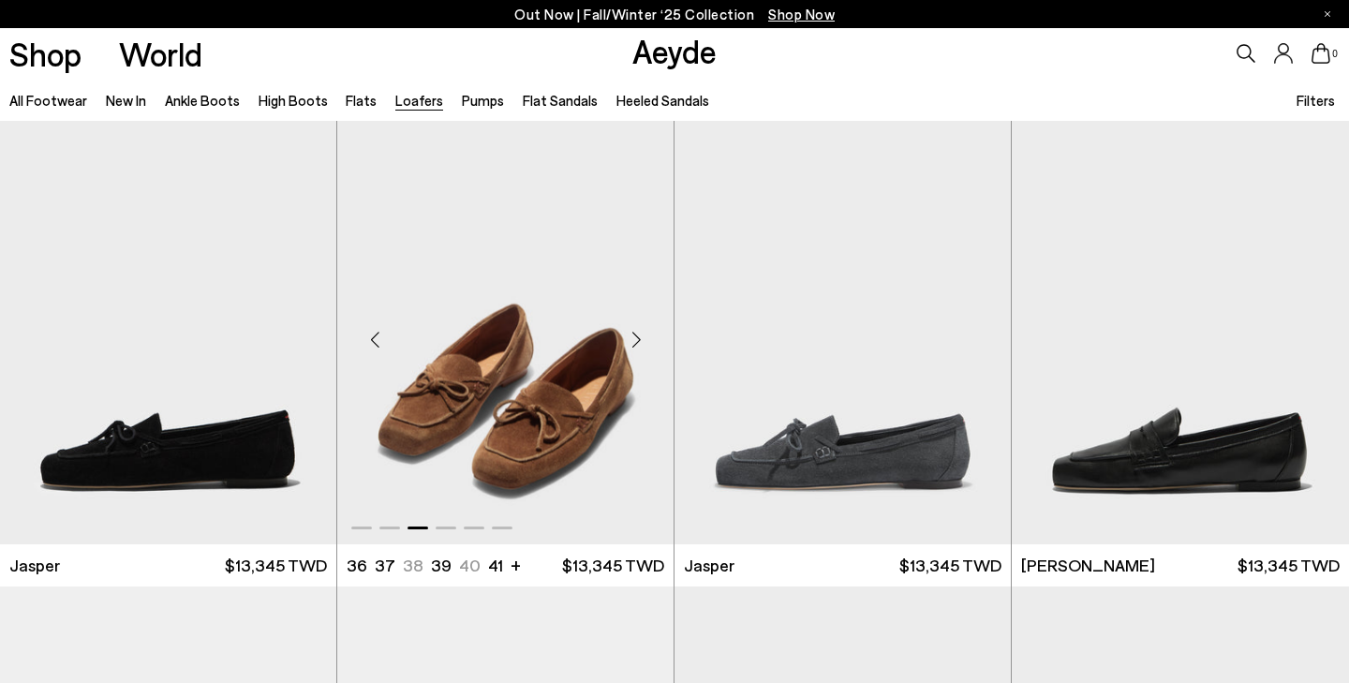
click at [631, 337] on div "Next slide" at bounding box center [636, 340] width 56 height 56
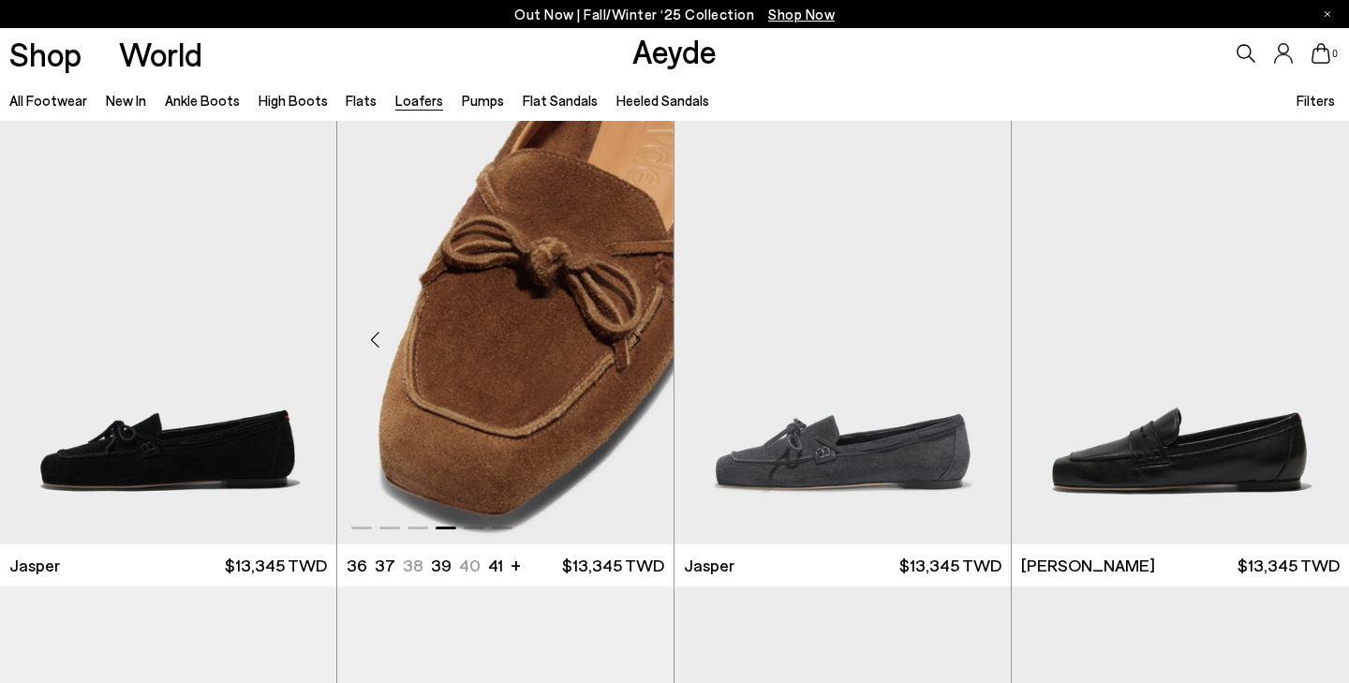
click at [525, 361] on img "4 / 6" at bounding box center [505, 332] width 336 height 422
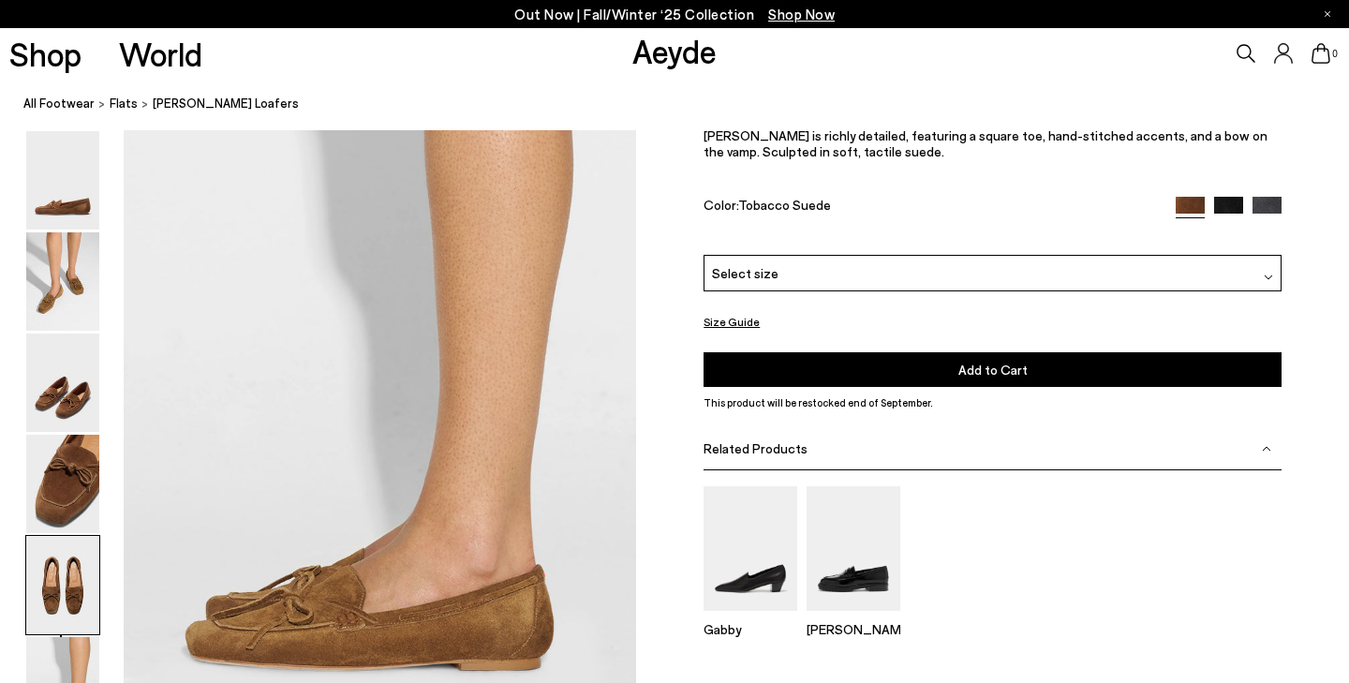
scroll to position [3717, 0]
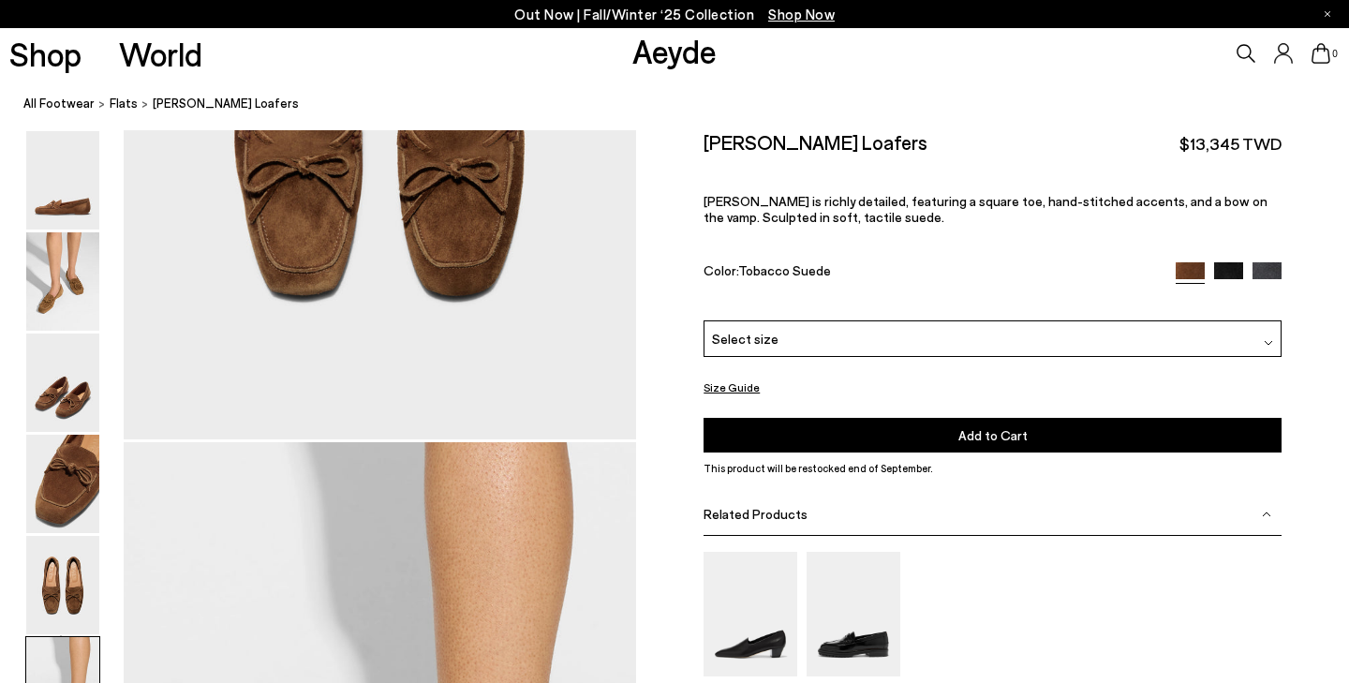
scroll to position [2767, 0]
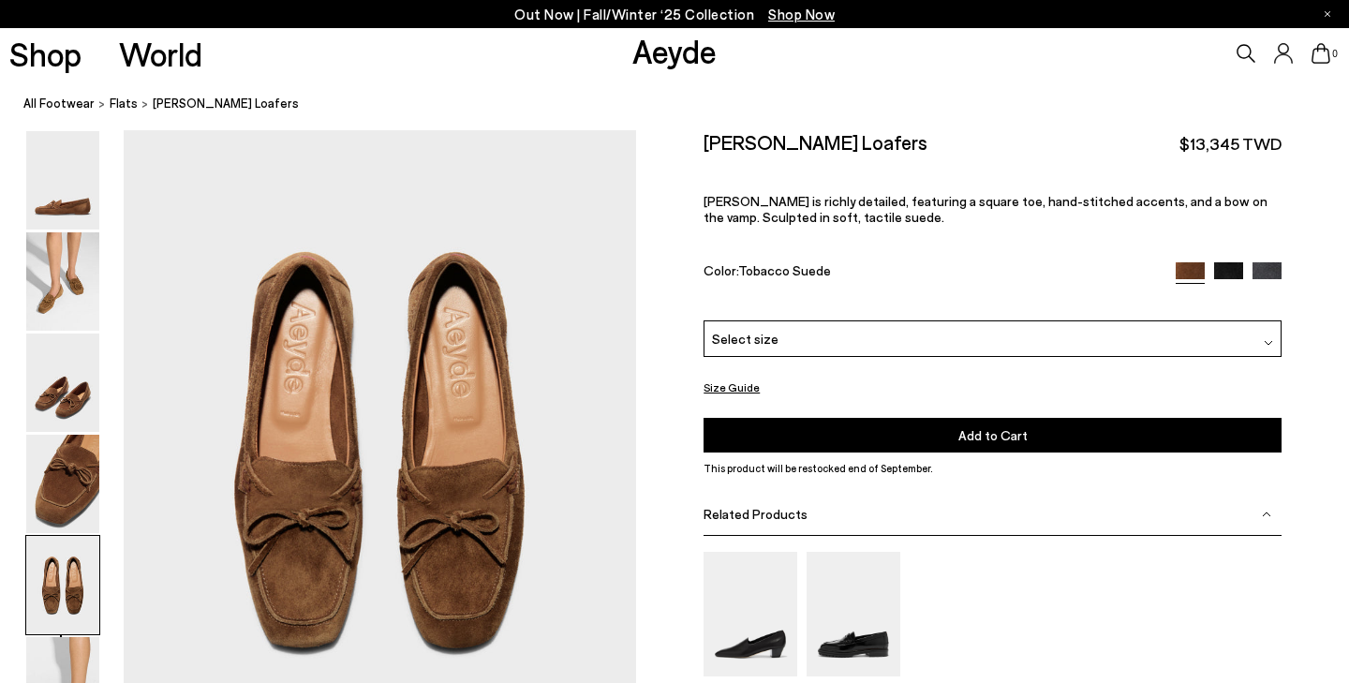
click at [778, 325] on div "Select size" at bounding box center [992, 338] width 578 height 37
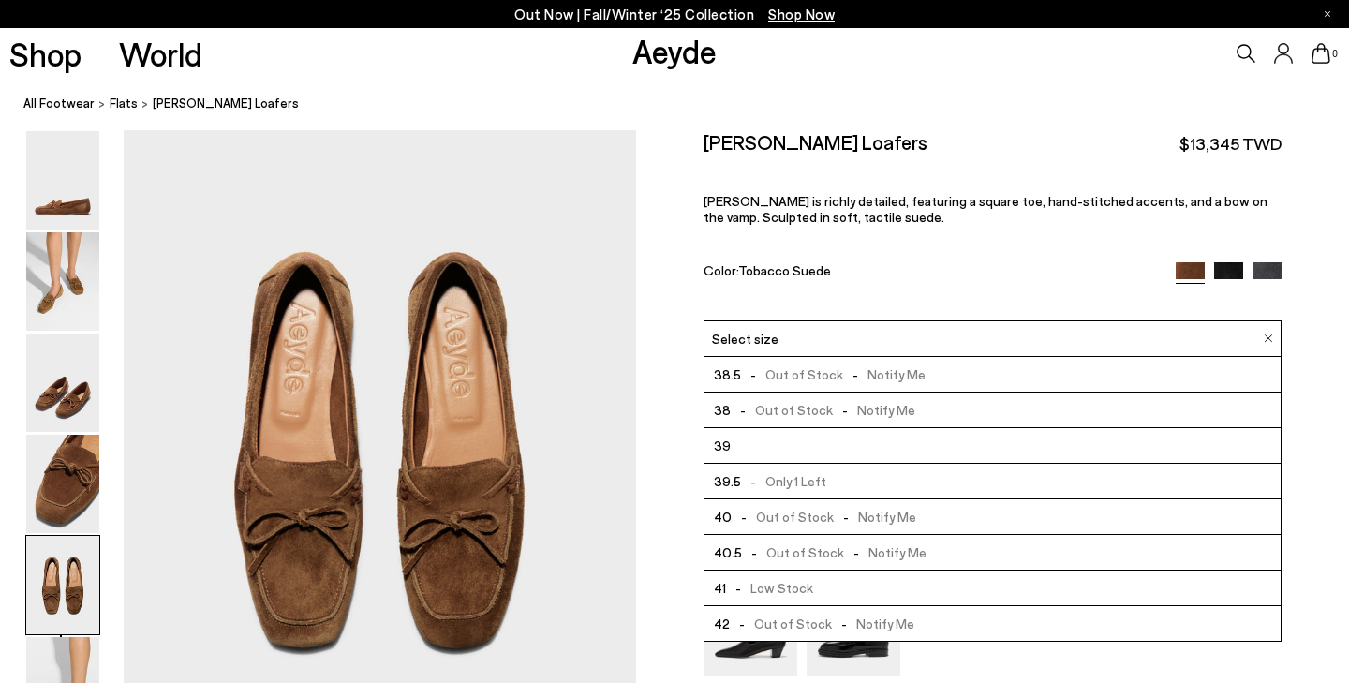
scroll to position [107, 0]
click at [869, 246] on div "Jasper Moccasin Loafers $13,345 TWD Jasper is richly detailed, featuring a squa…" at bounding box center [992, 225] width 578 height 190
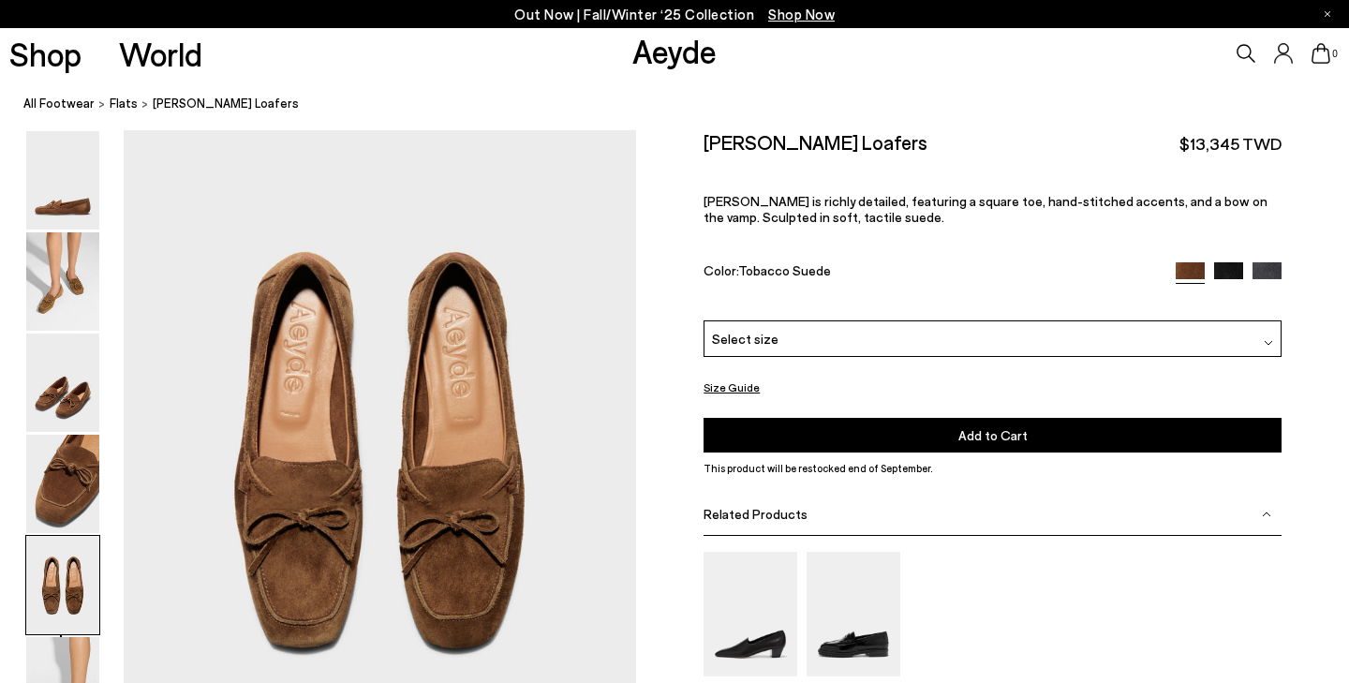
click at [1223, 271] on img at bounding box center [1228, 275] width 29 height 29
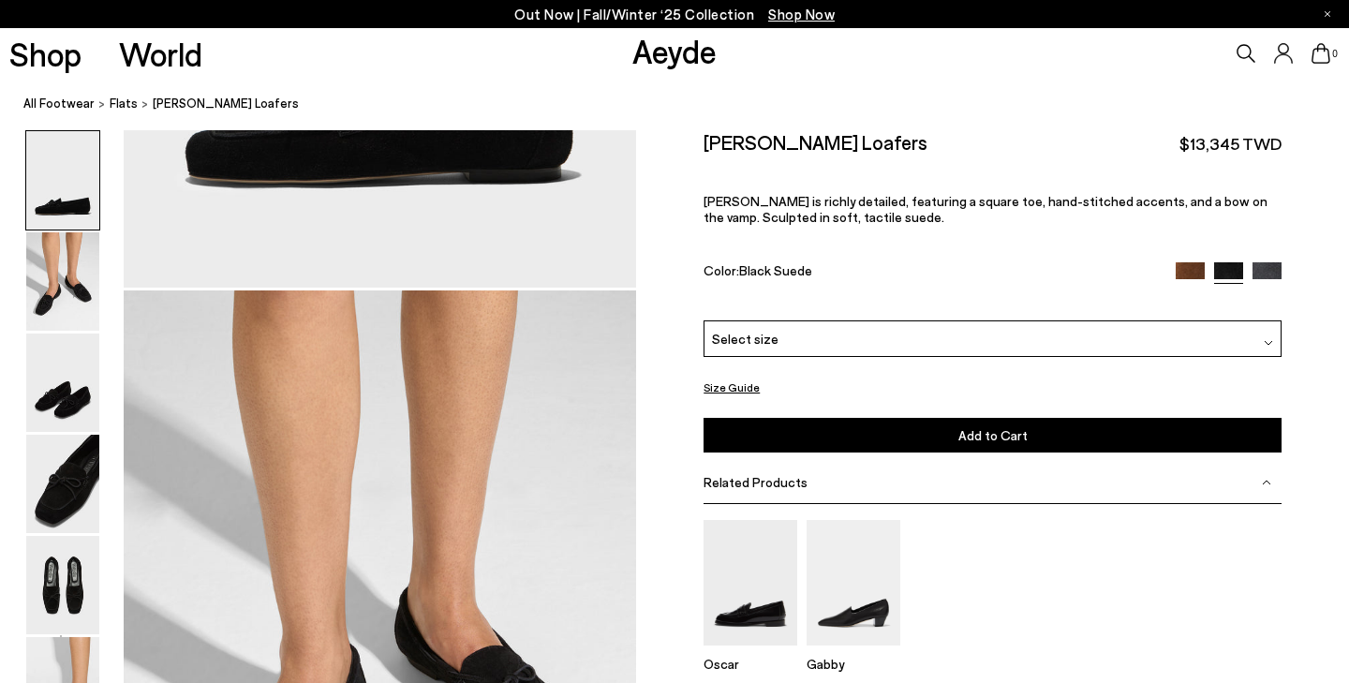
scroll to position [866, 0]
